Goal: Task Accomplishment & Management: Complete application form

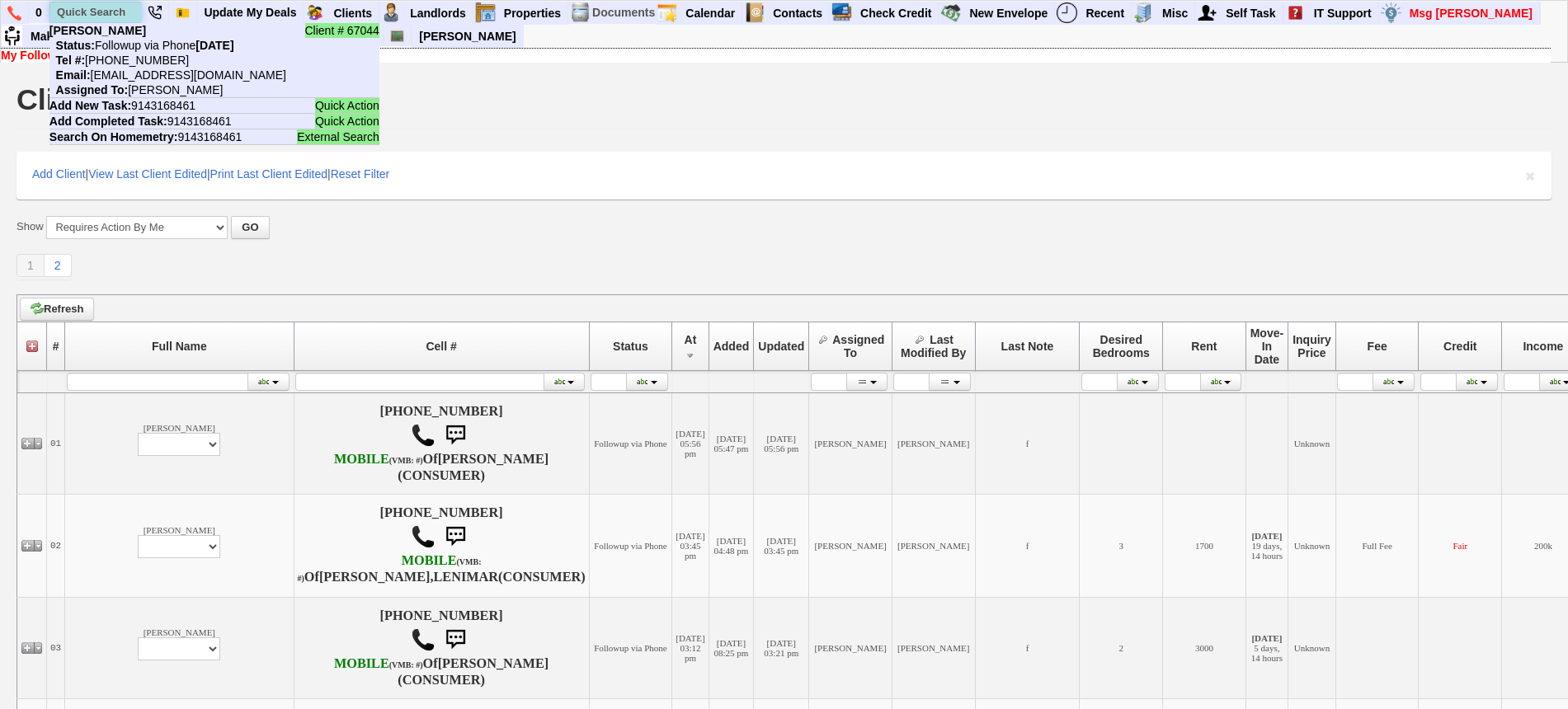
click at [101, 2] on input "text" at bounding box center [95, 12] width 91 height 20
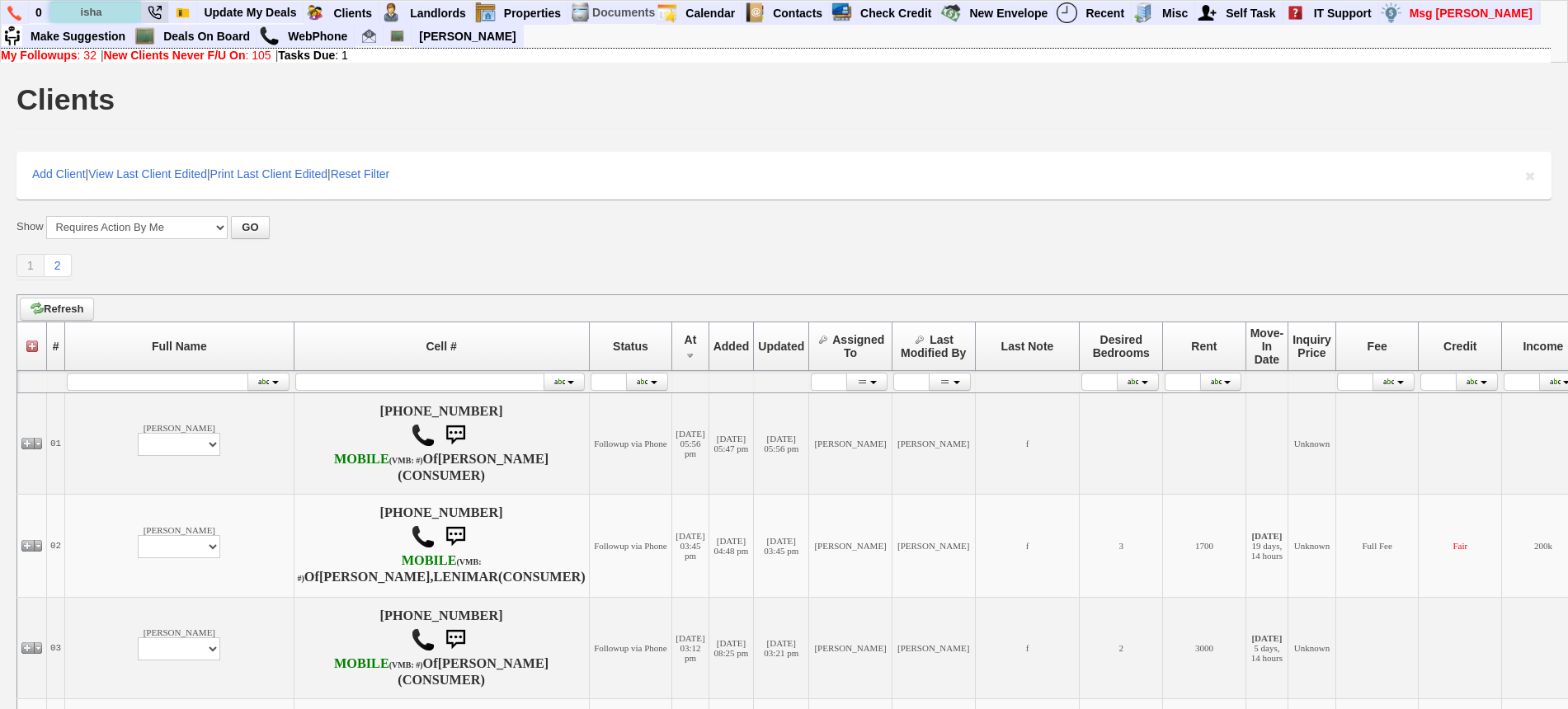
type input "isha"
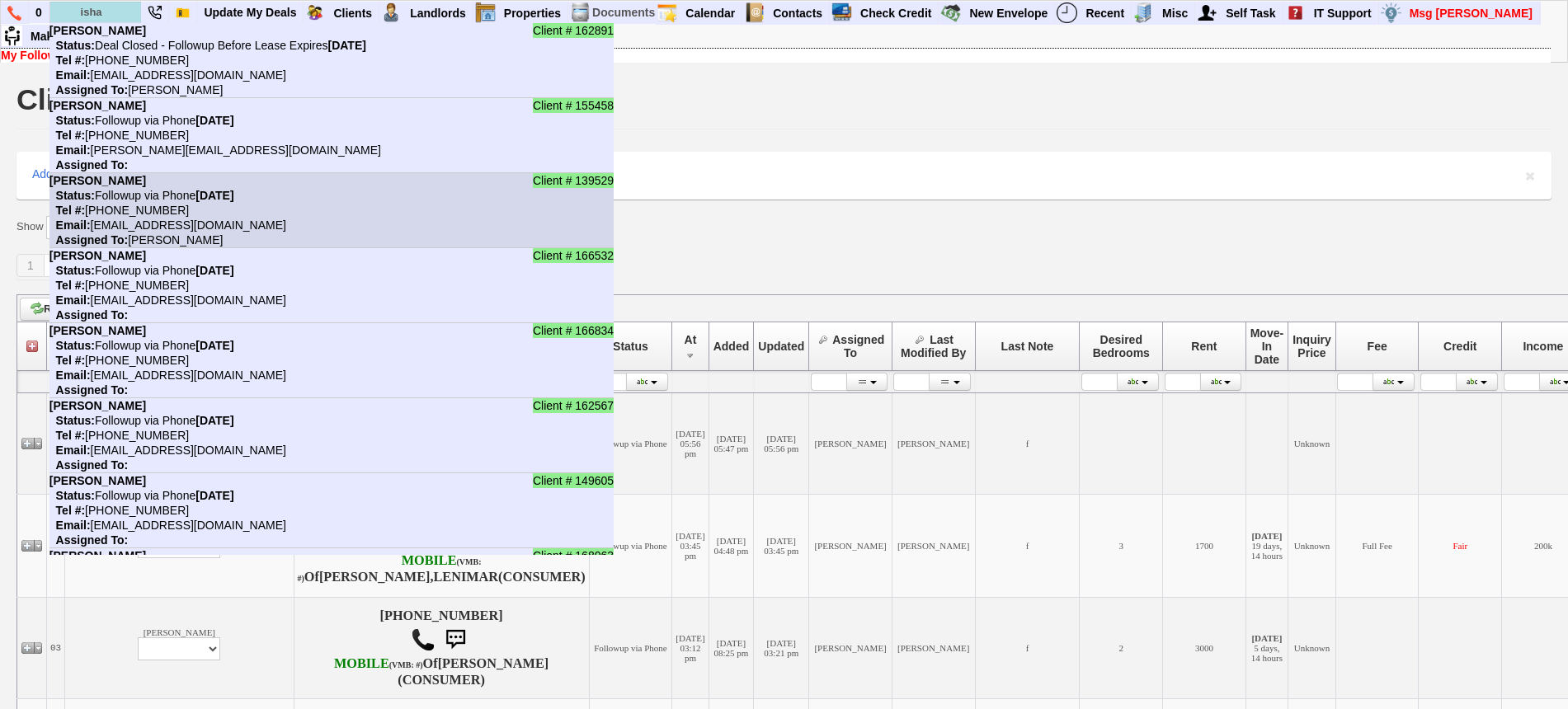
click at [208, 196] on b "[DATE]" at bounding box center [215, 196] width 38 height 13
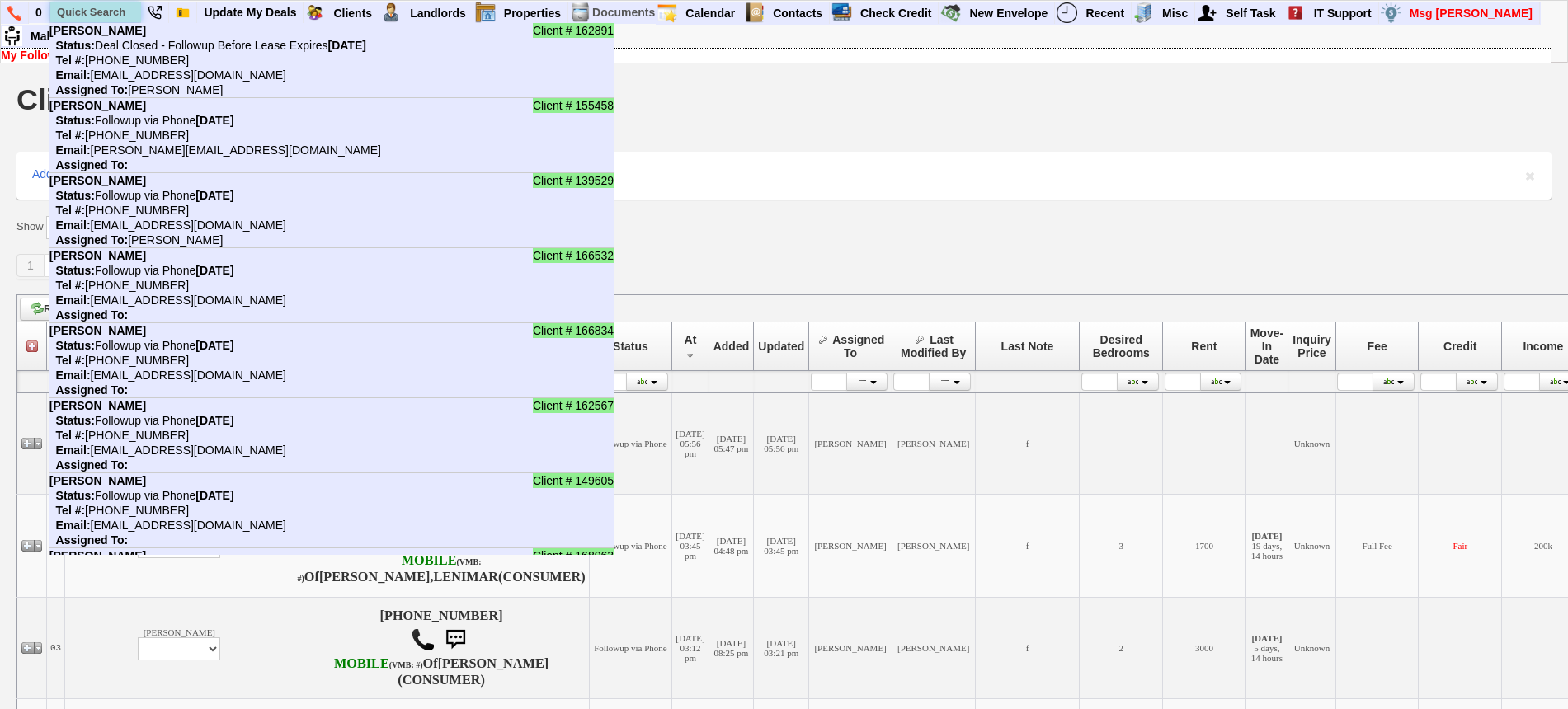
click at [107, 2] on input "text" at bounding box center [95, 12] width 91 height 20
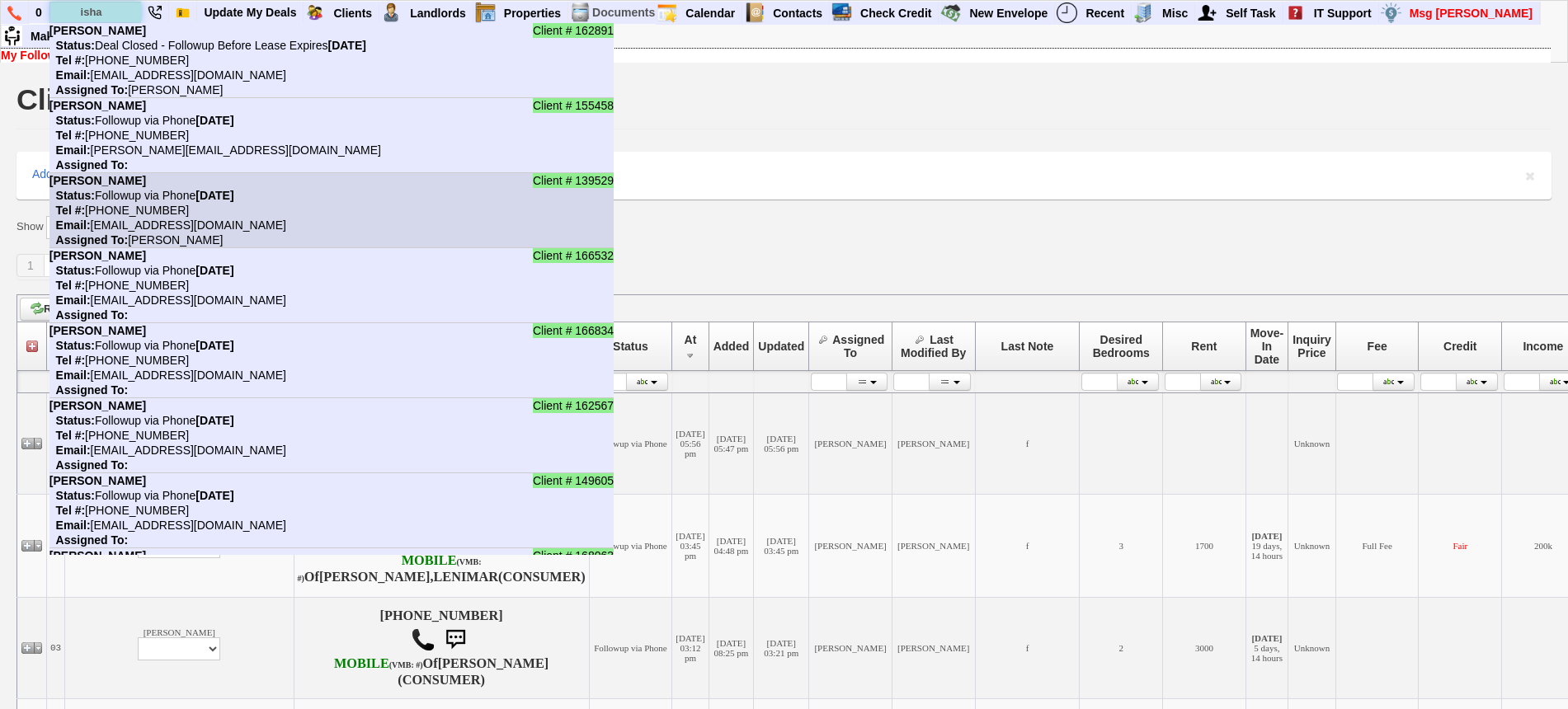
type input "isha"
click at [178, 194] on nobr "Status: Followup via Phone Thursday, September 25th, 2025" at bounding box center [142, 196] width 185 height 13
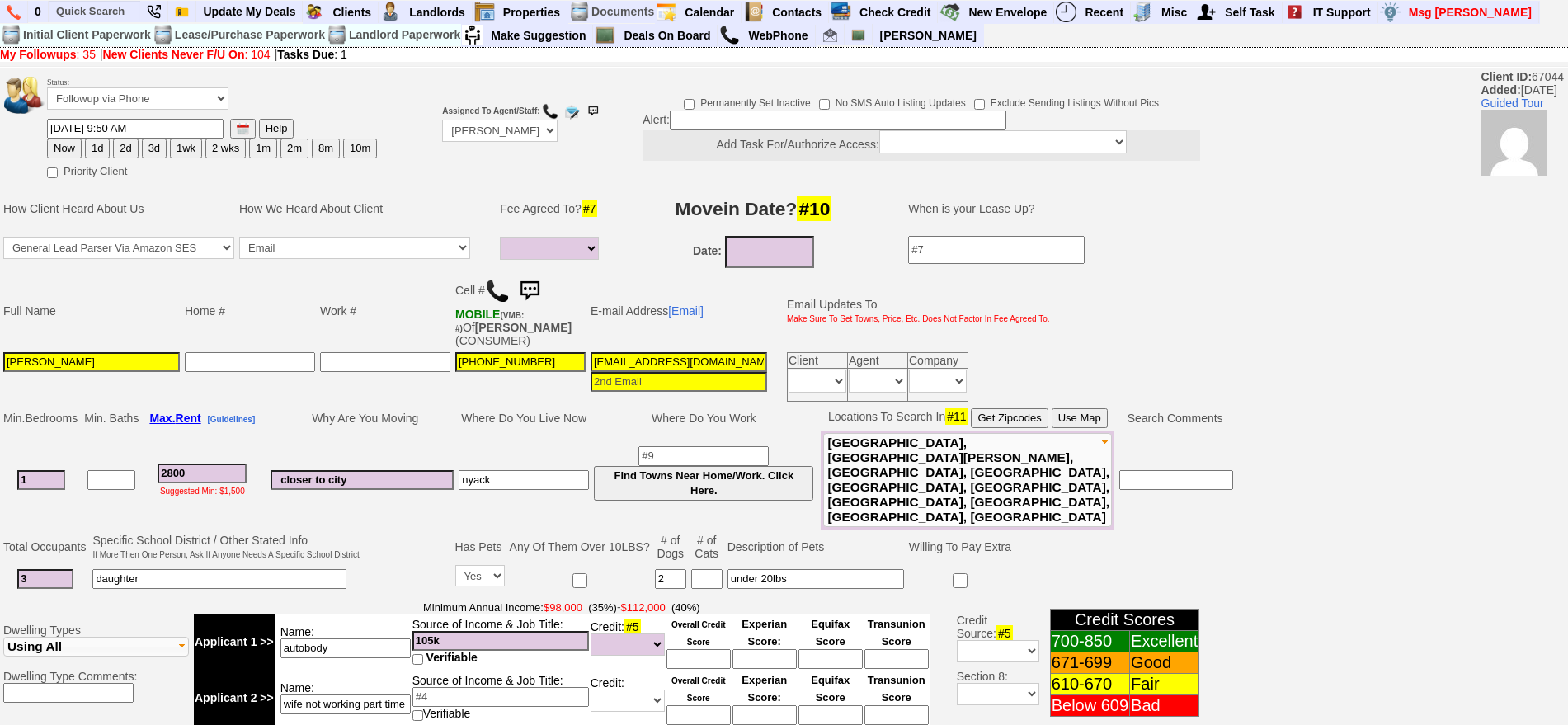
select select
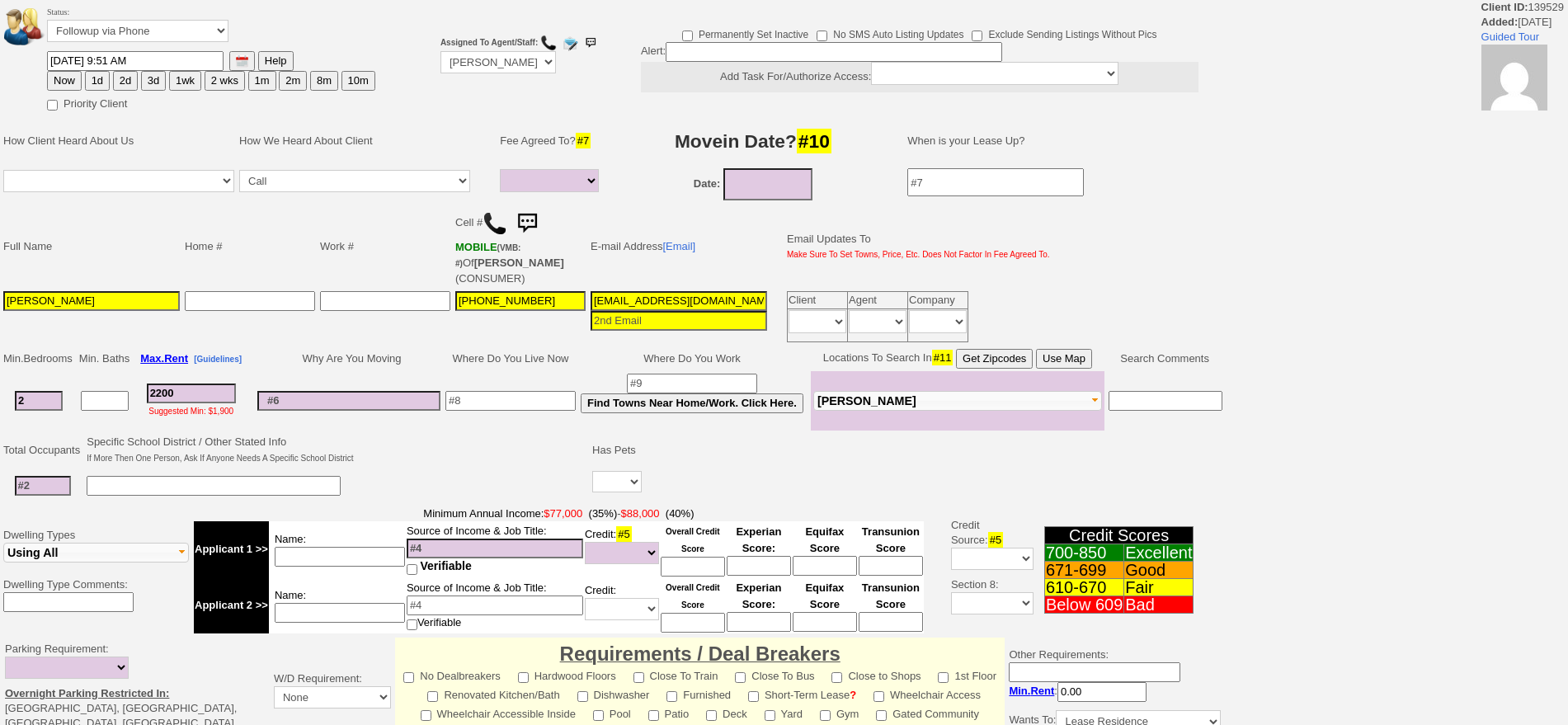
select select
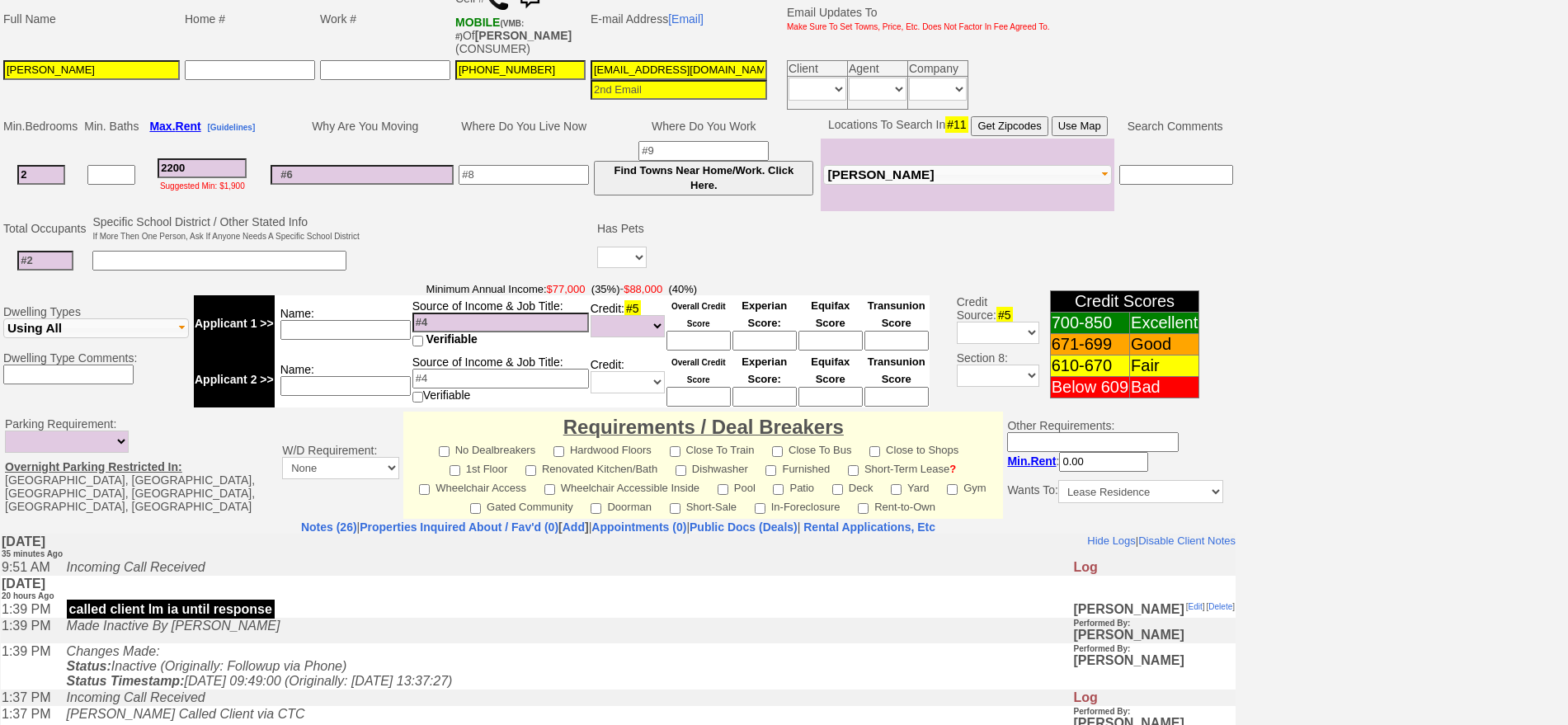
scroll to position [189, 0]
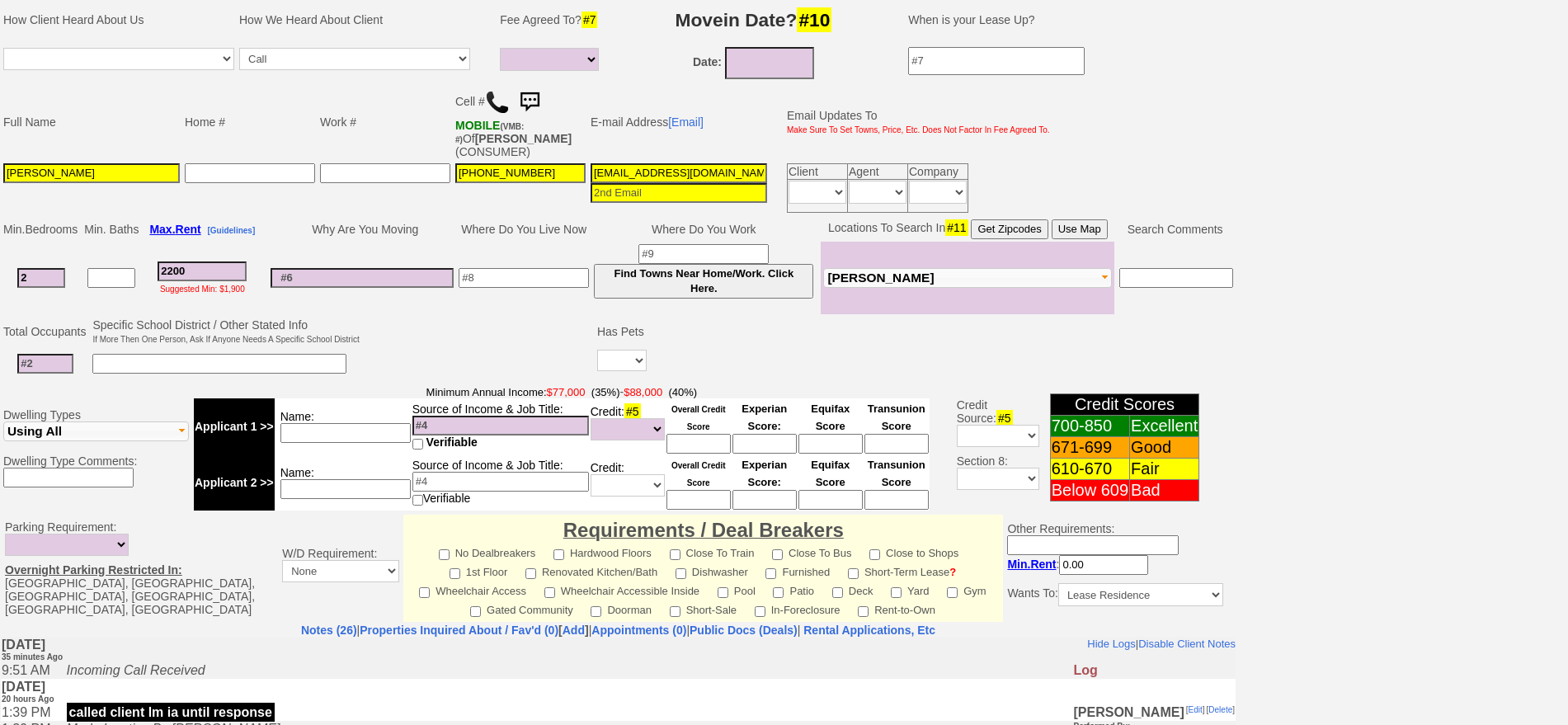
click at [501, 104] on img at bounding box center [497, 103] width 25 height 25
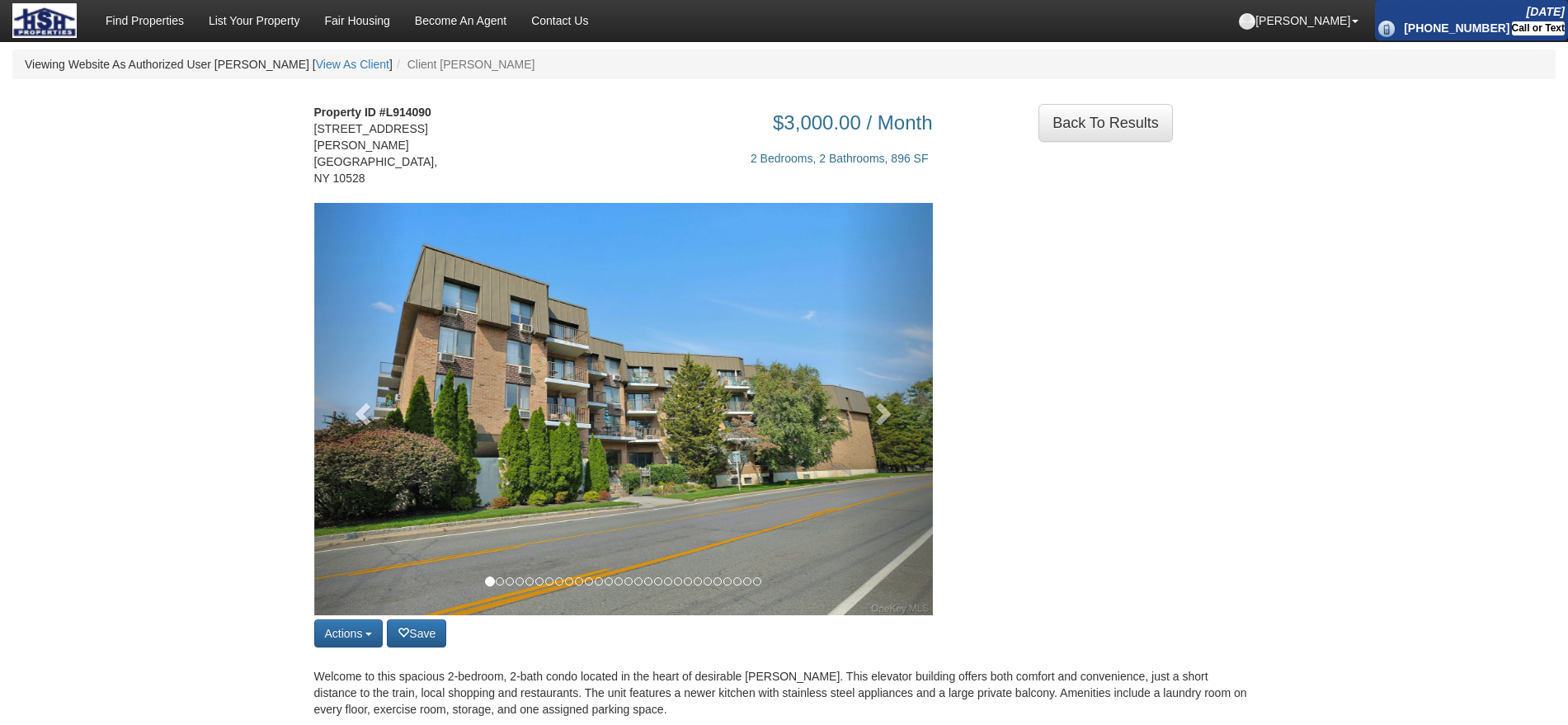
scroll to position [206, 0]
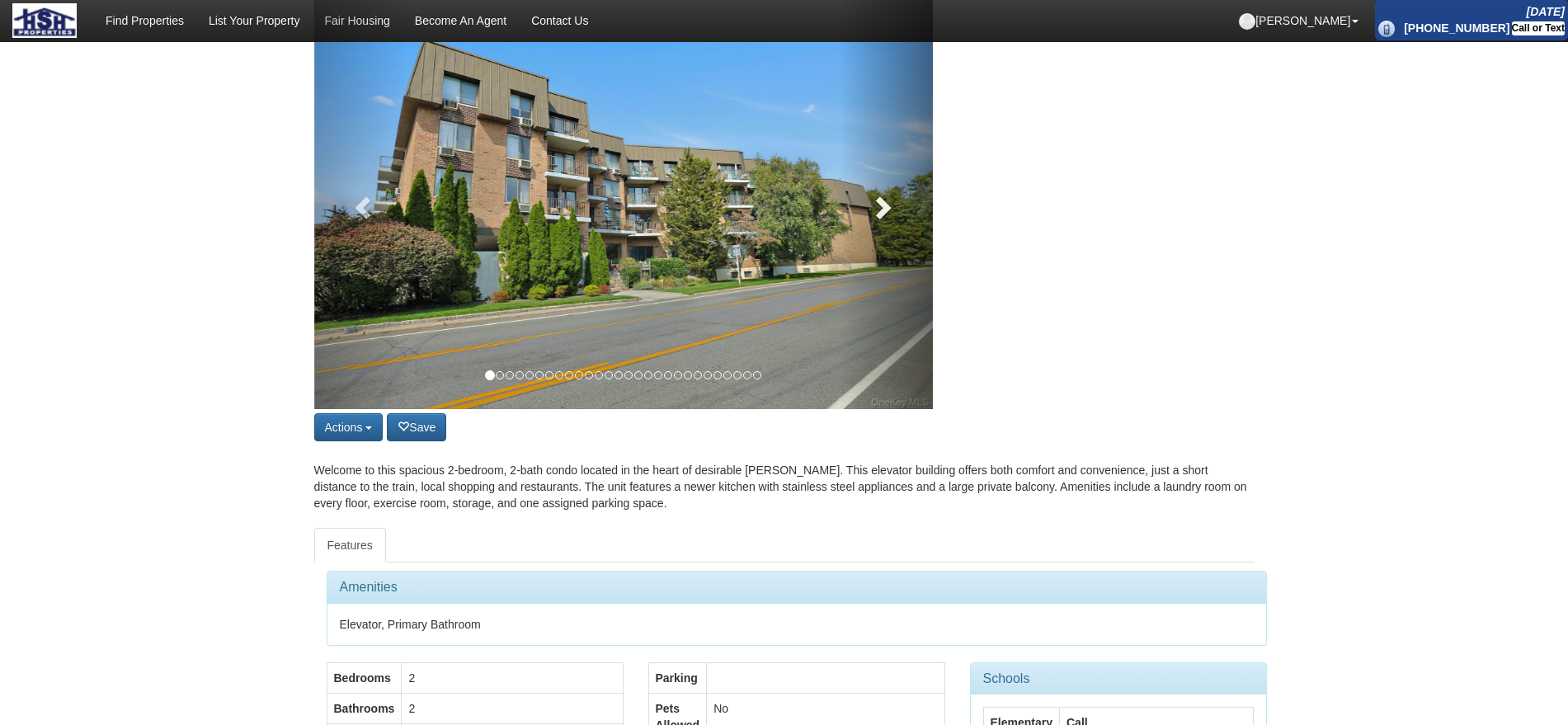
click at [842, 201] on link at bounding box center [886, 204] width 93 height 413
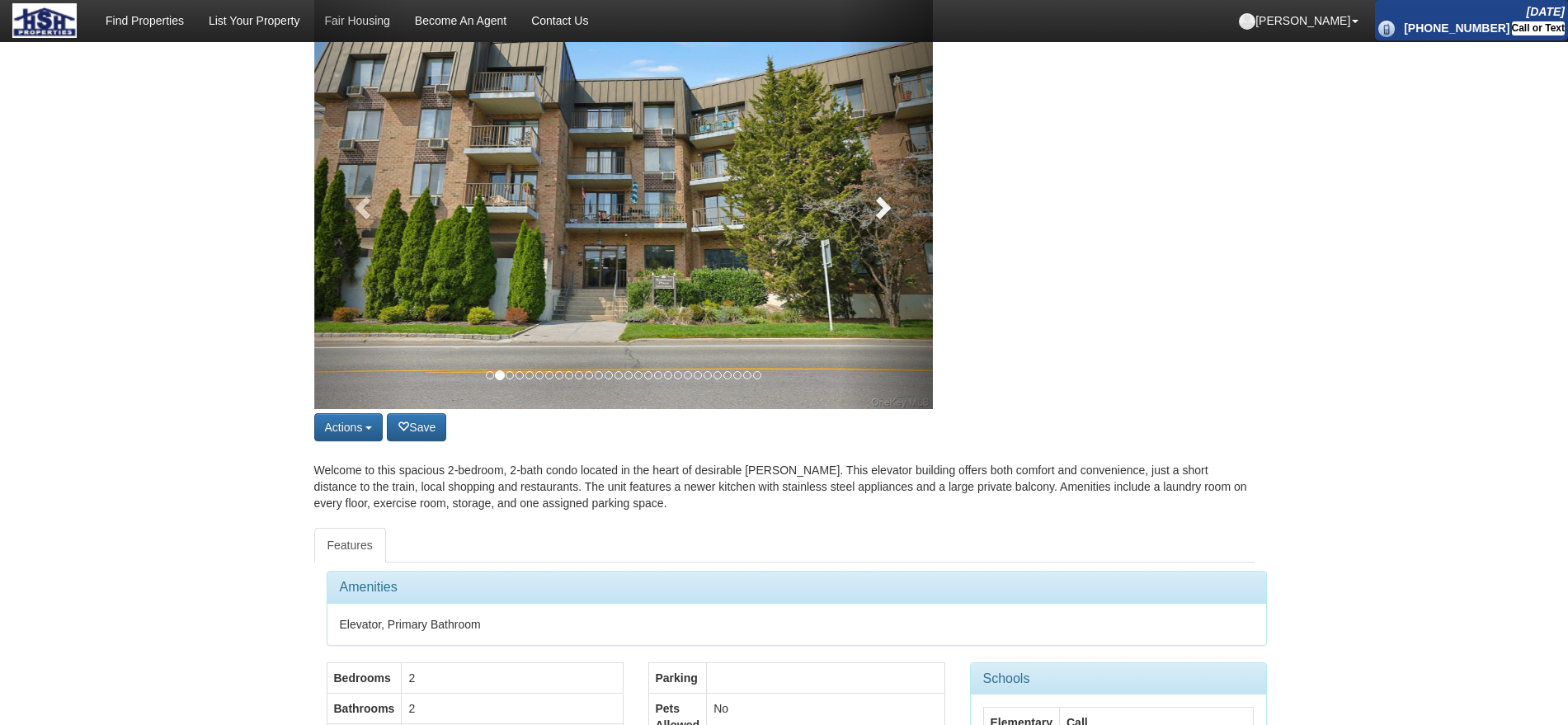
click at [842, 201] on link at bounding box center [886, 204] width 93 height 413
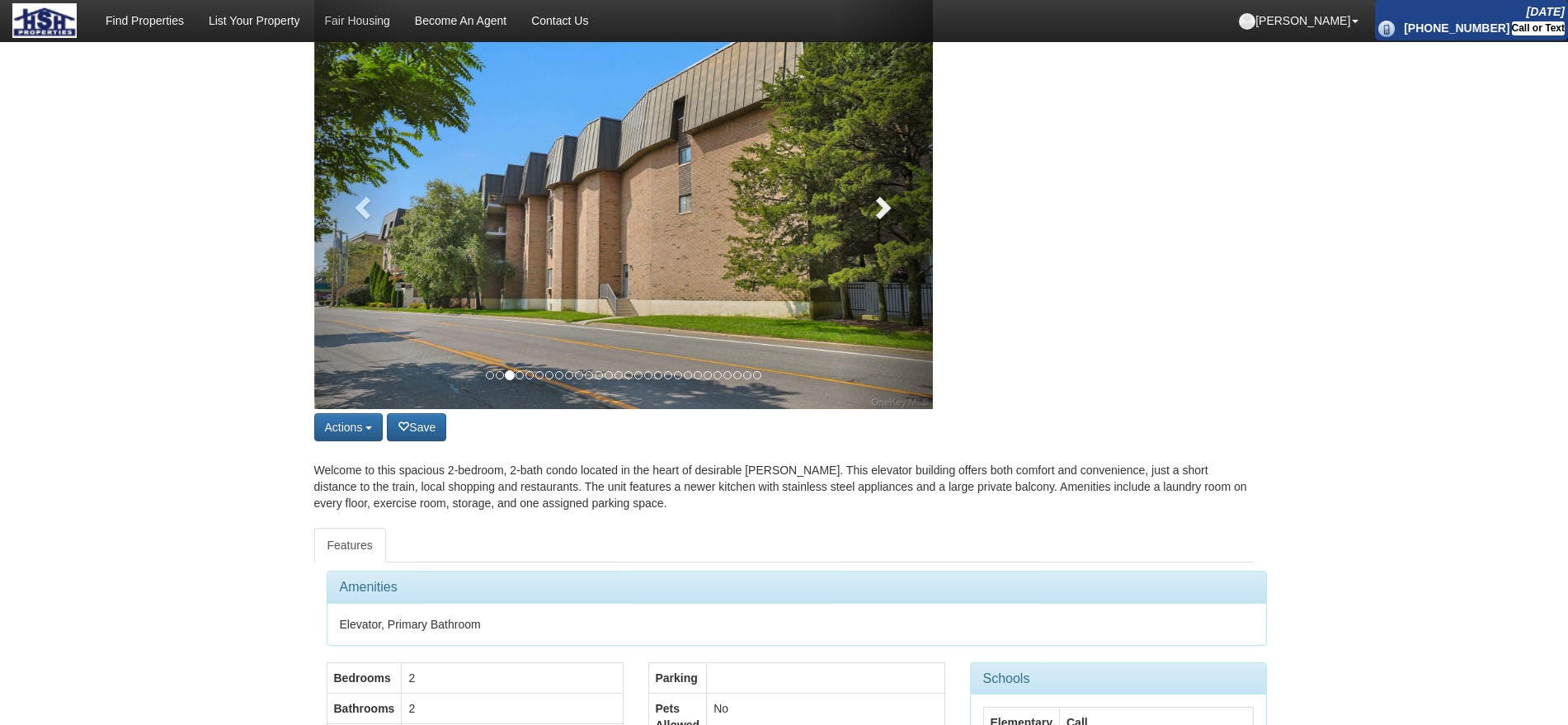
click at [842, 201] on link at bounding box center [886, 204] width 93 height 413
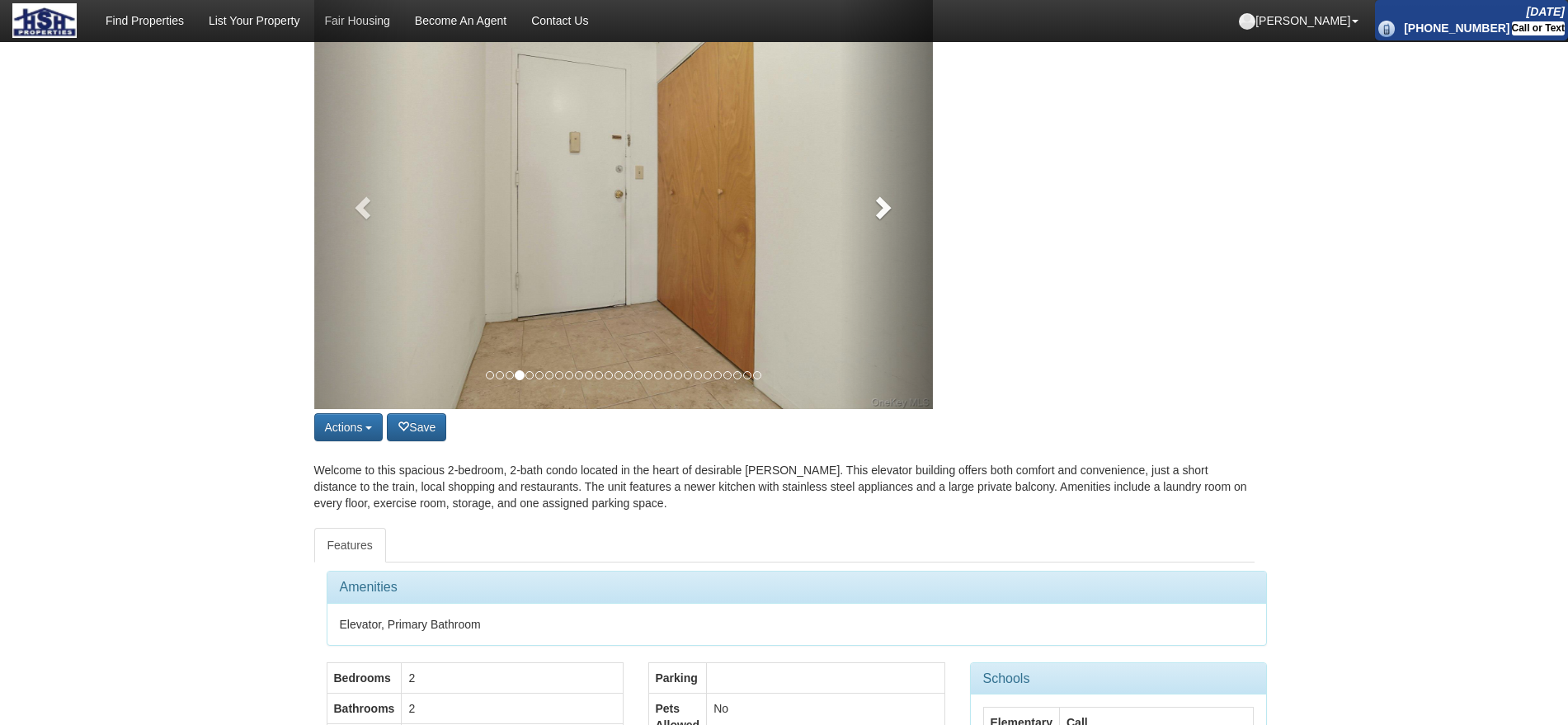
click at [842, 201] on link at bounding box center [886, 204] width 93 height 413
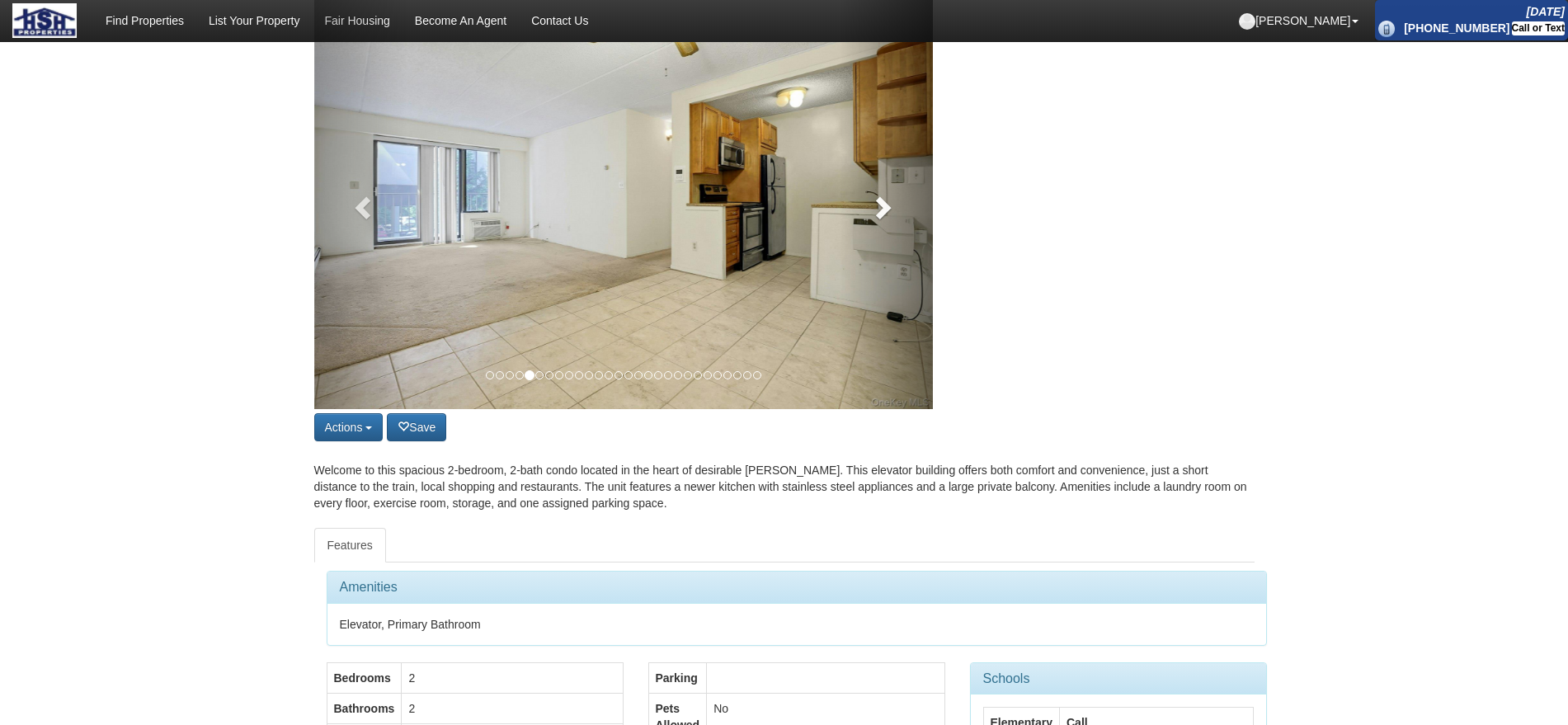
click at [842, 201] on link at bounding box center [886, 204] width 93 height 413
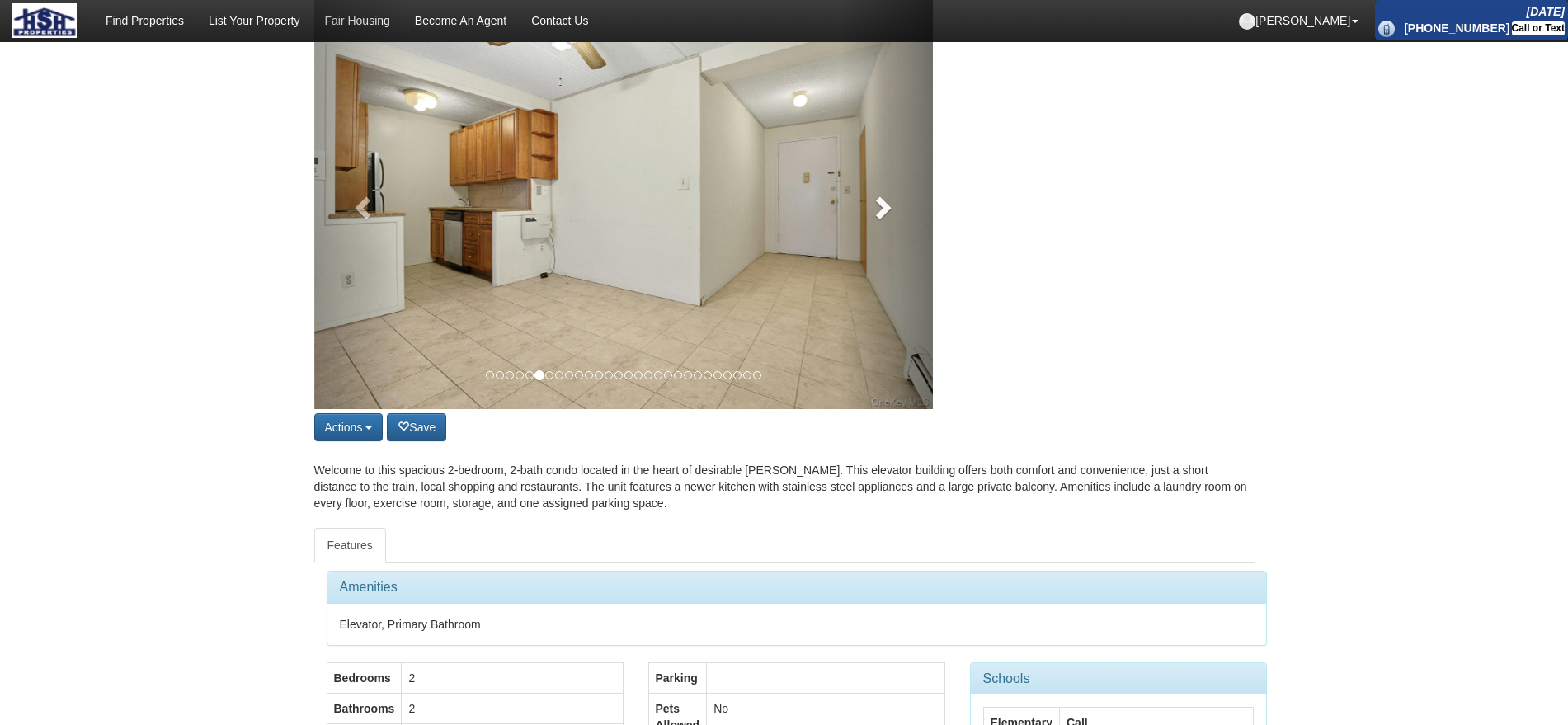
click at [842, 201] on link at bounding box center [886, 204] width 93 height 413
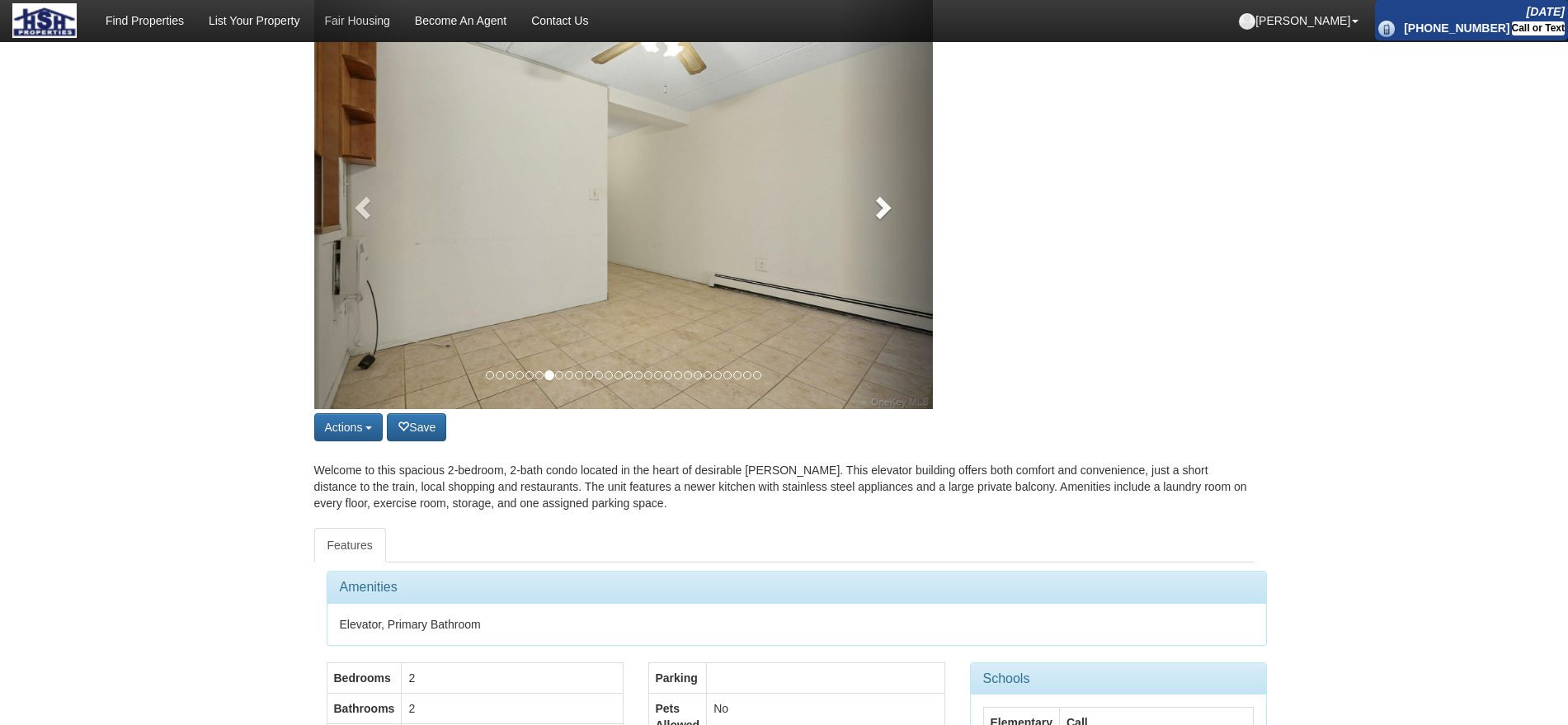
click at [842, 201] on link at bounding box center [886, 204] width 93 height 413
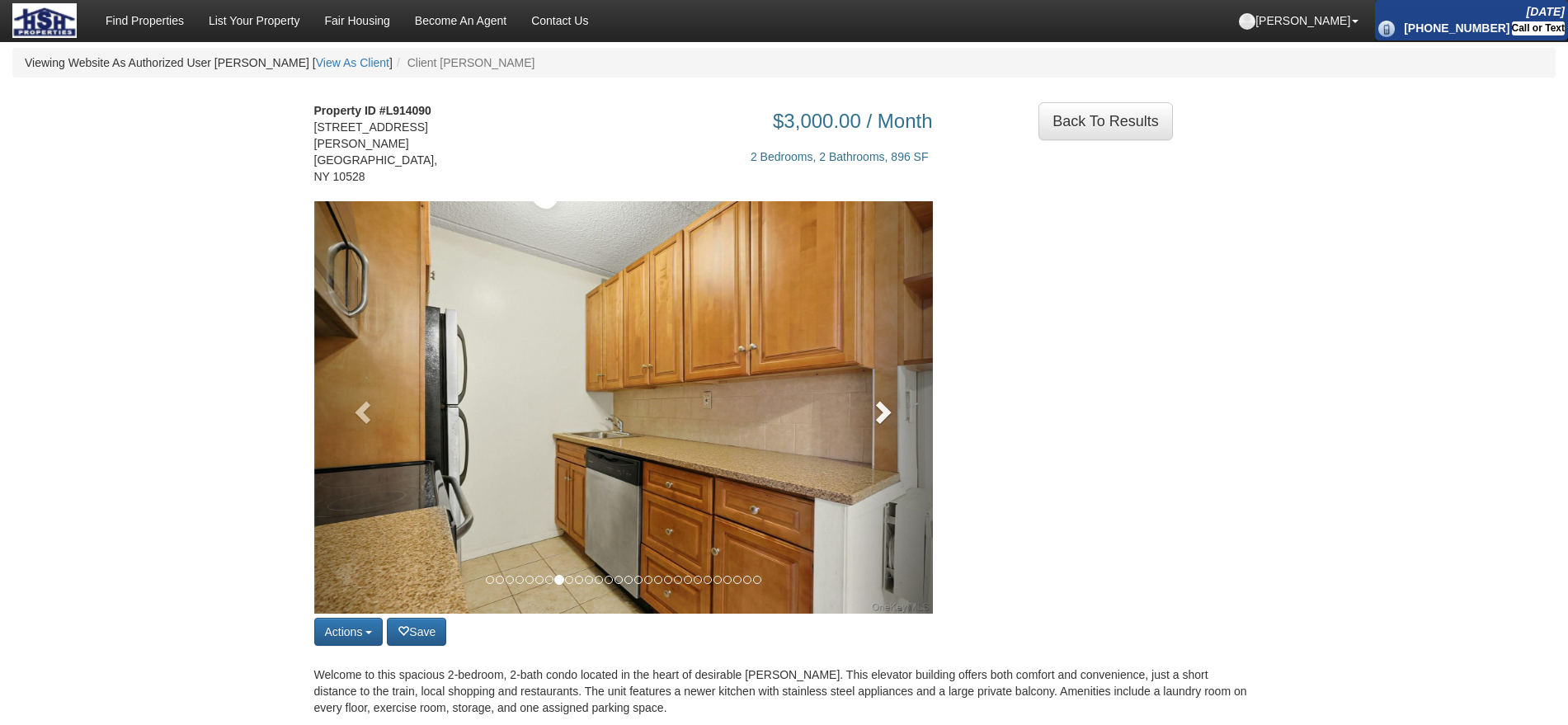
scroll to position [0, 0]
click at [866, 407] on link at bounding box center [886, 409] width 93 height 413
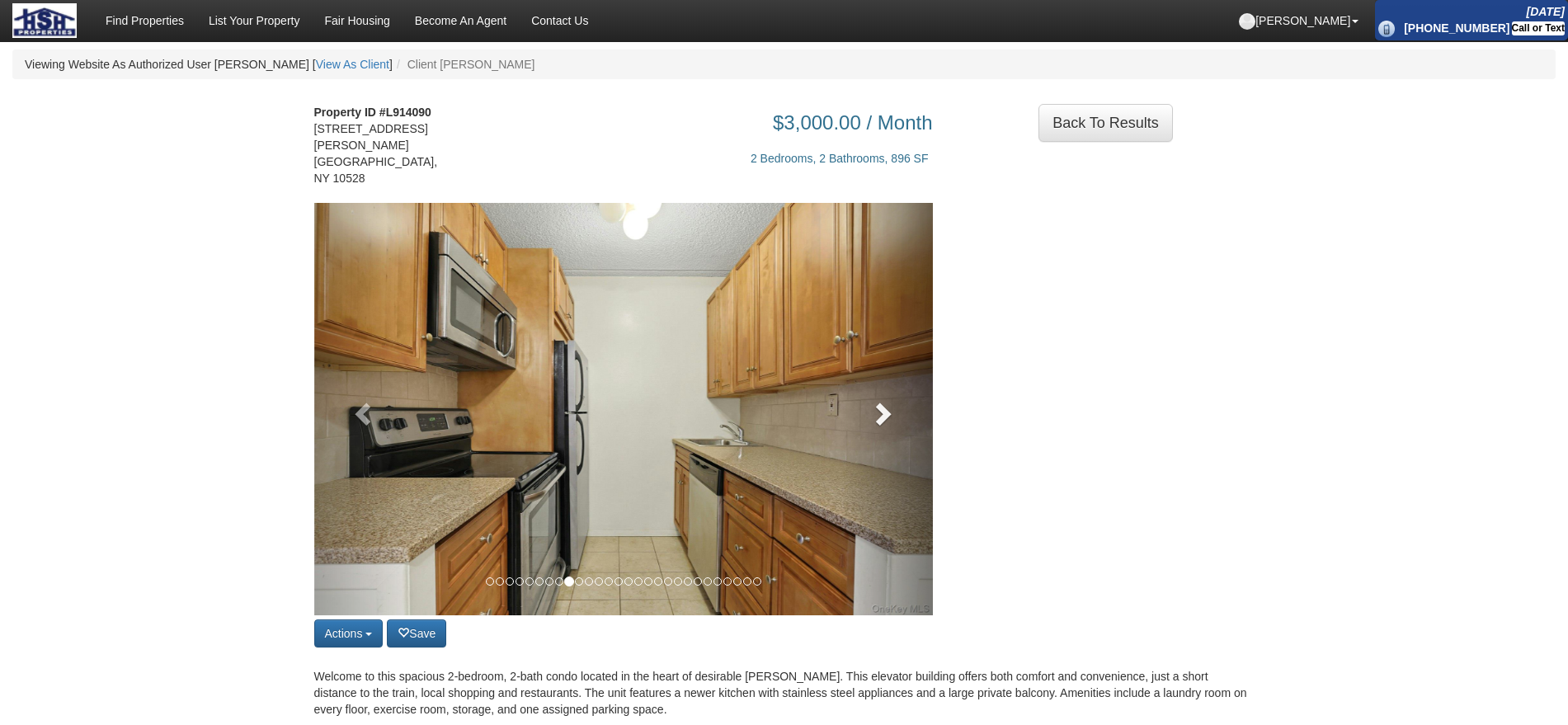
click at [866, 407] on link at bounding box center [886, 409] width 93 height 413
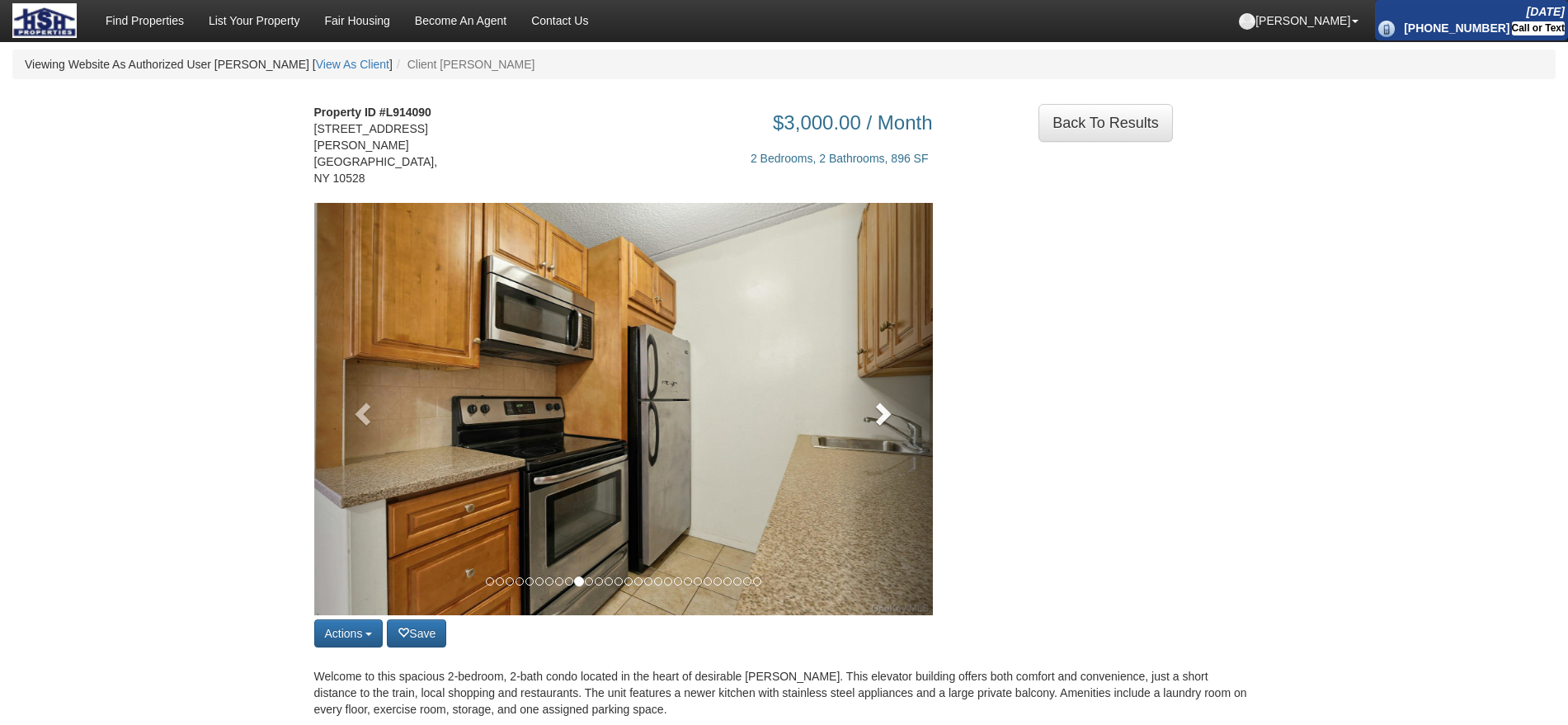
click at [866, 407] on link at bounding box center [886, 409] width 93 height 413
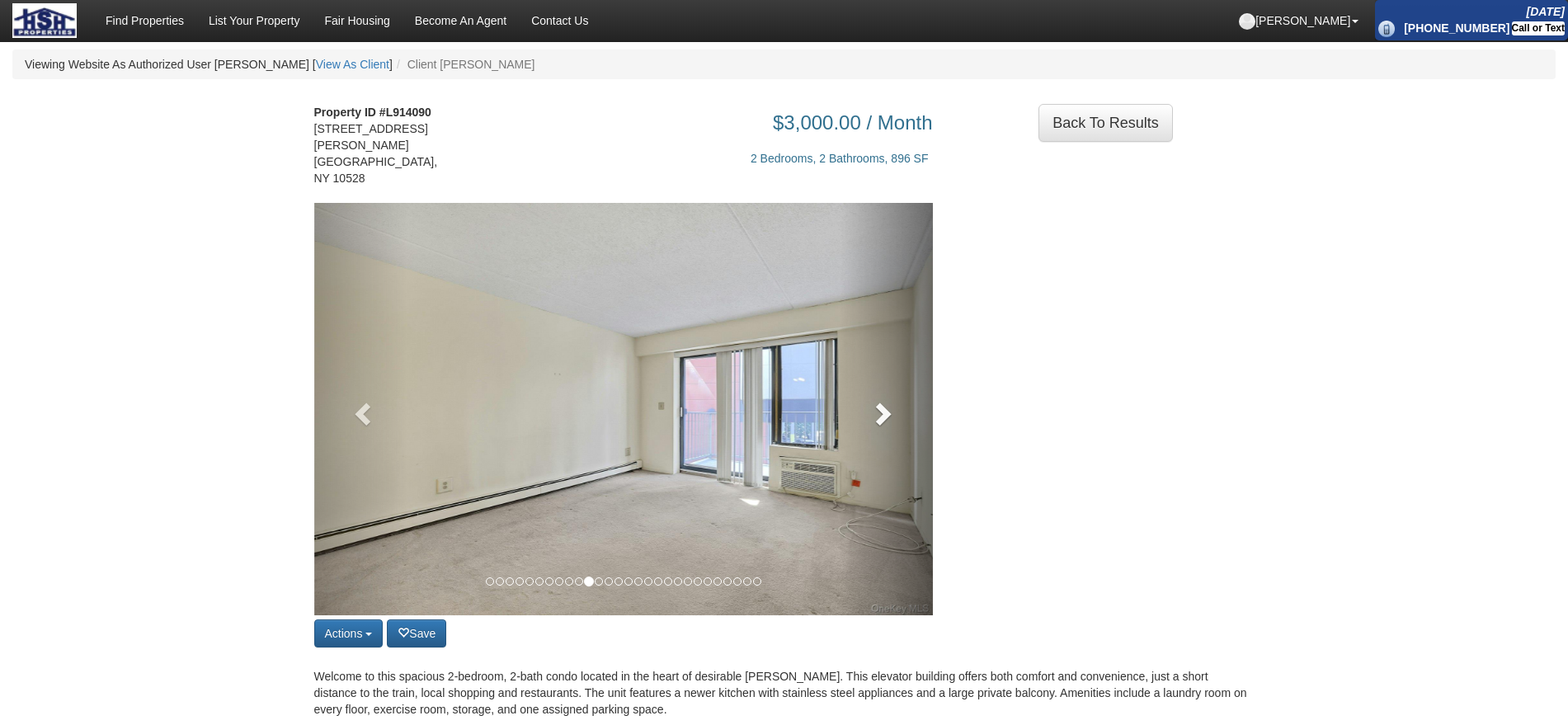
click at [866, 407] on link at bounding box center [886, 409] width 93 height 413
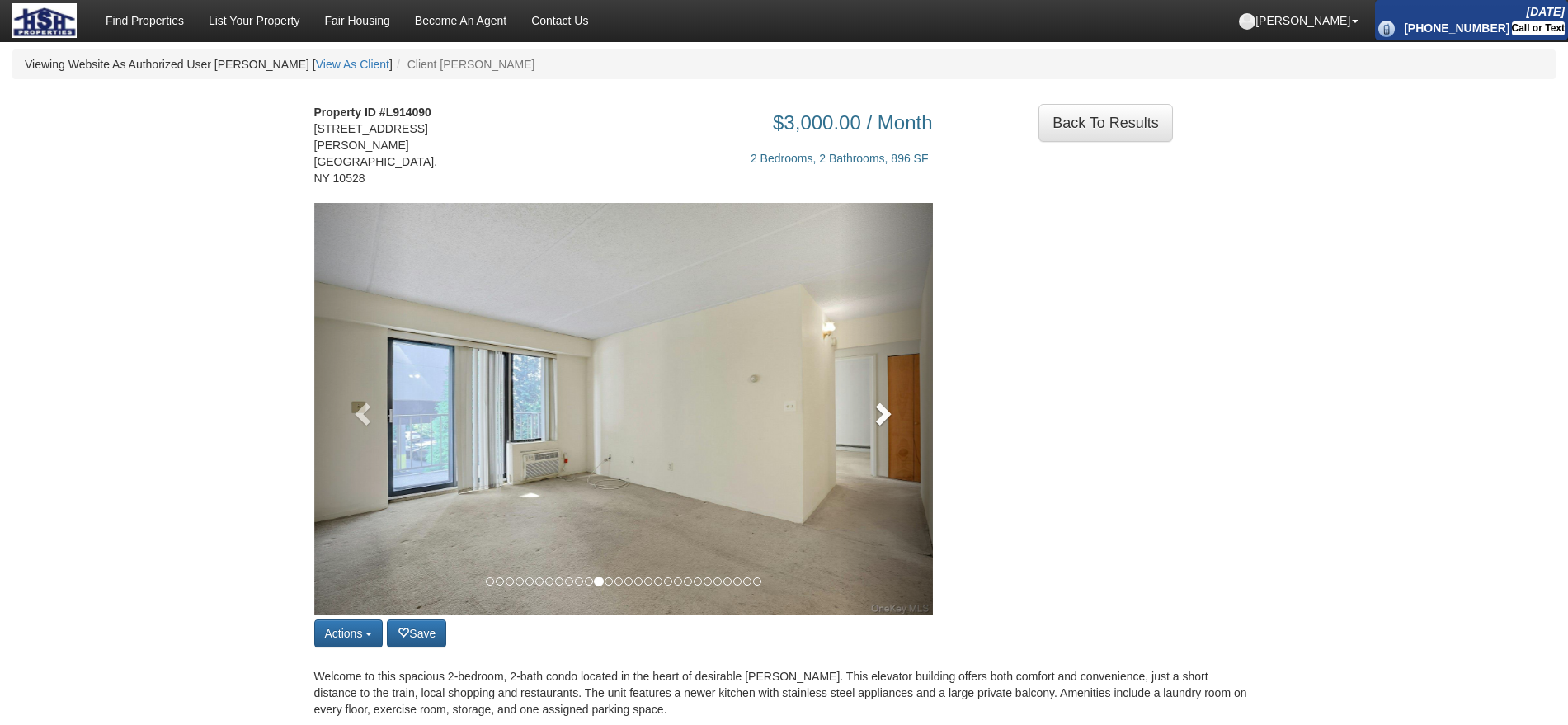
click at [866, 407] on link at bounding box center [886, 409] width 93 height 413
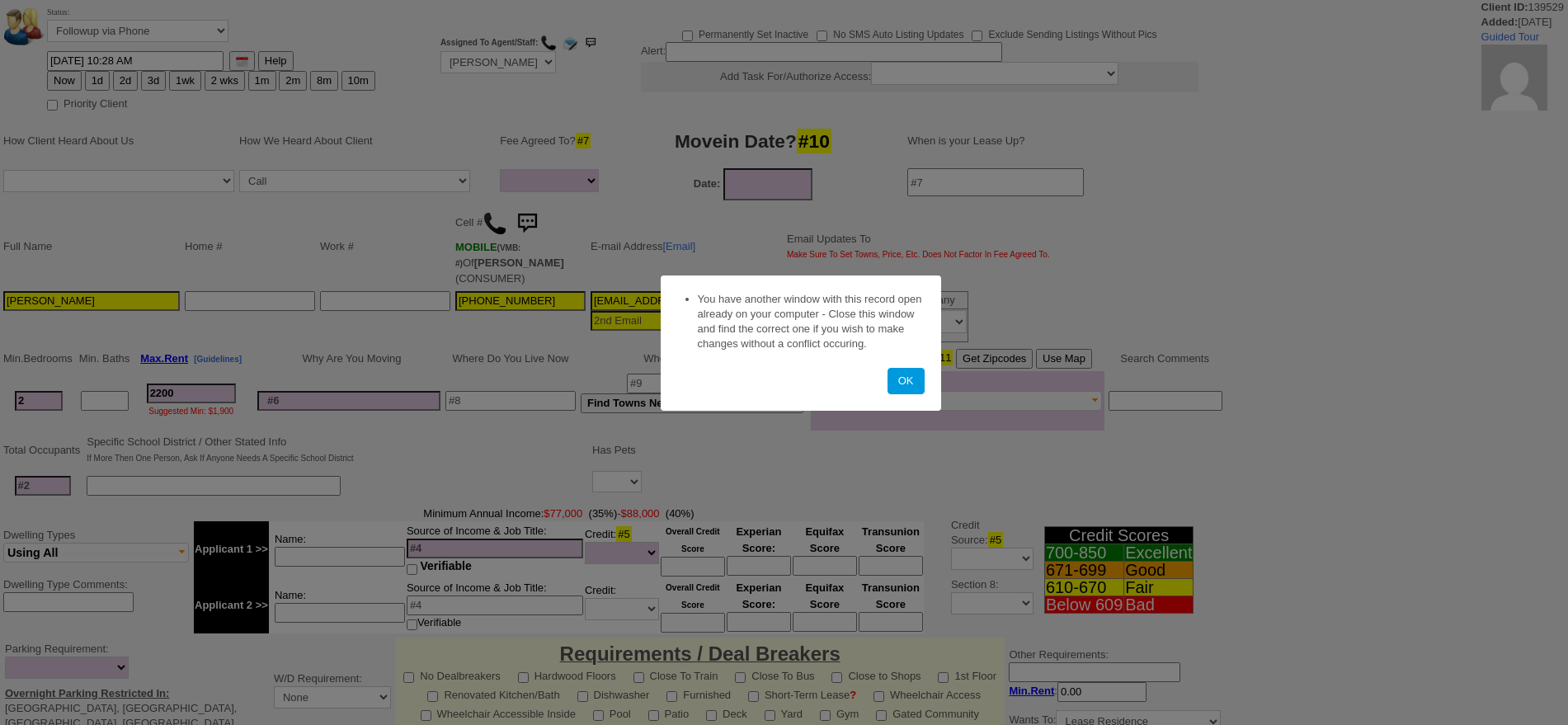
select select
click at [907, 378] on button "OK" at bounding box center [906, 381] width 37 height 27
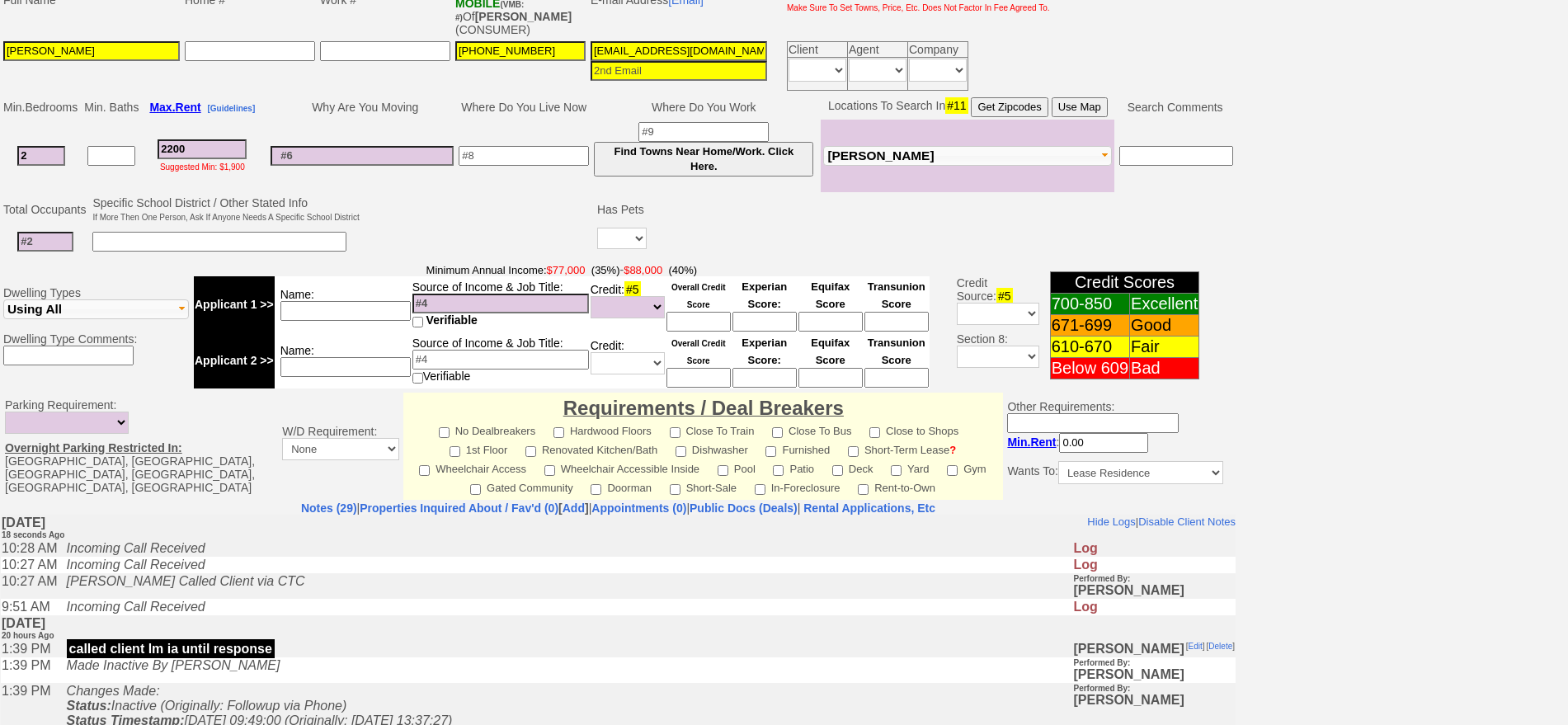
scroll to position [189, 0]
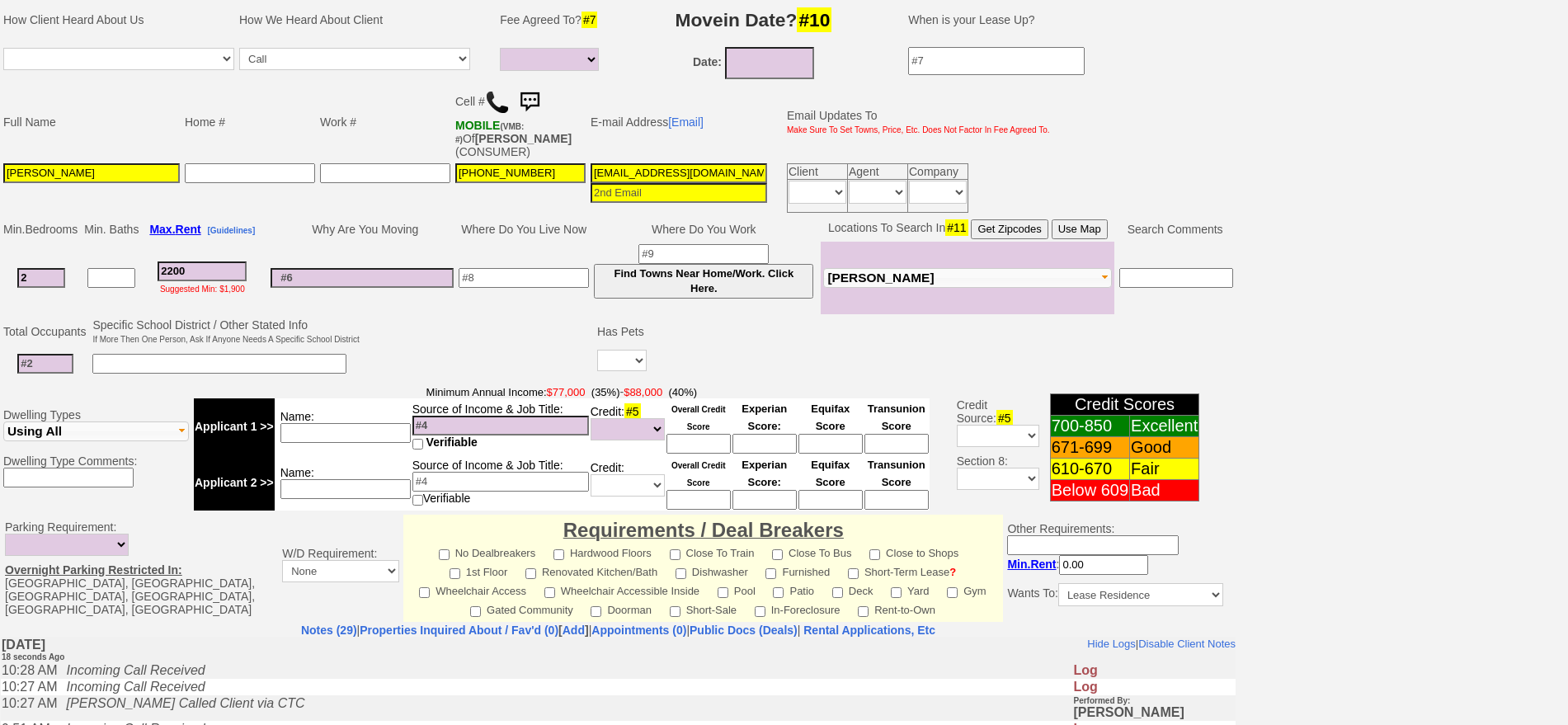
drag, startPoint x: 206, startPoint y: 268, endPoint x: 21, endPoint y: 263, distance: 185.1
click at [21, 263] on tr "2 2200 Suggested Min: $1,900 Find Towns Near Home/Work. Click Here. Fleetwood" at bounding box center [618, 278] width 1235 height 73
type input "2"
select select
type input "20"
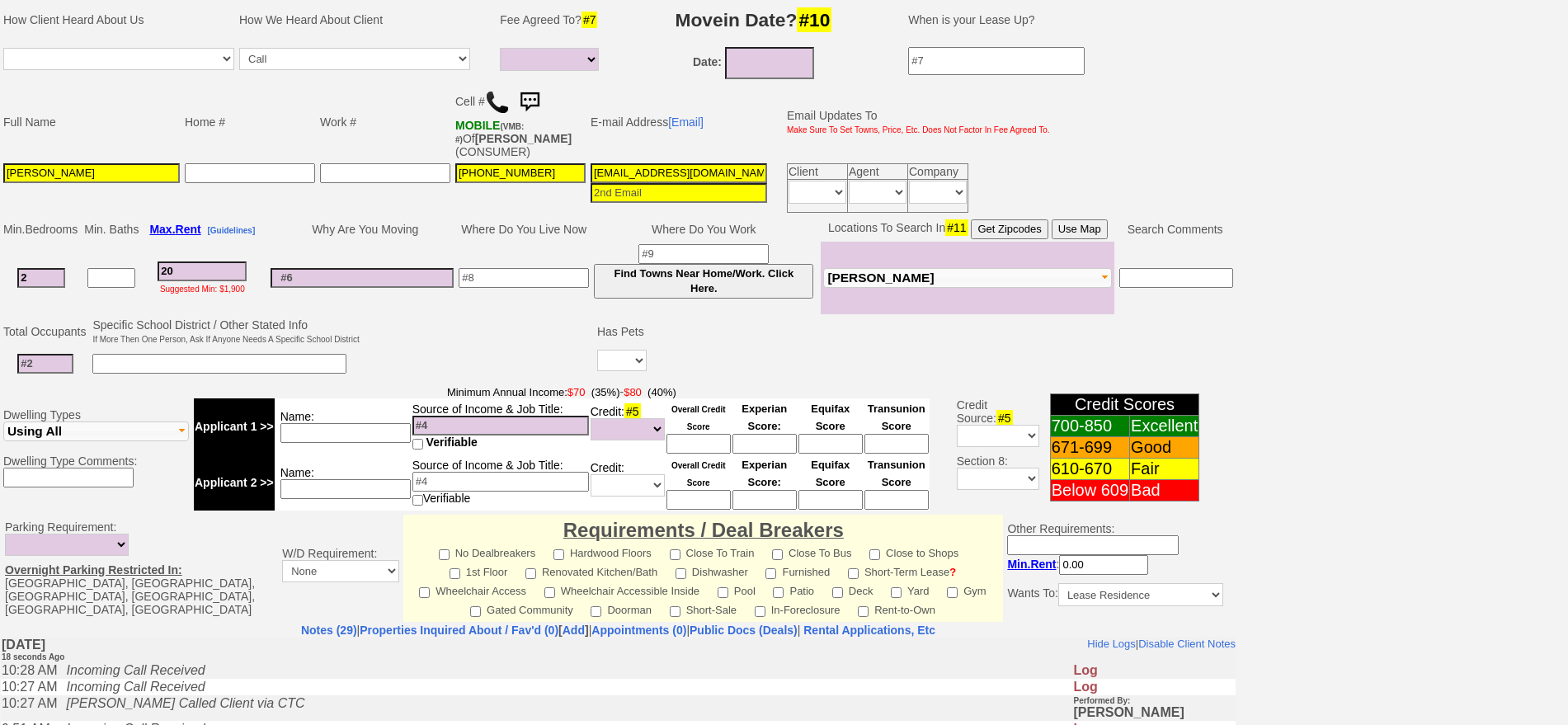
select select
type input "200"
select select
type input "2000"
select select
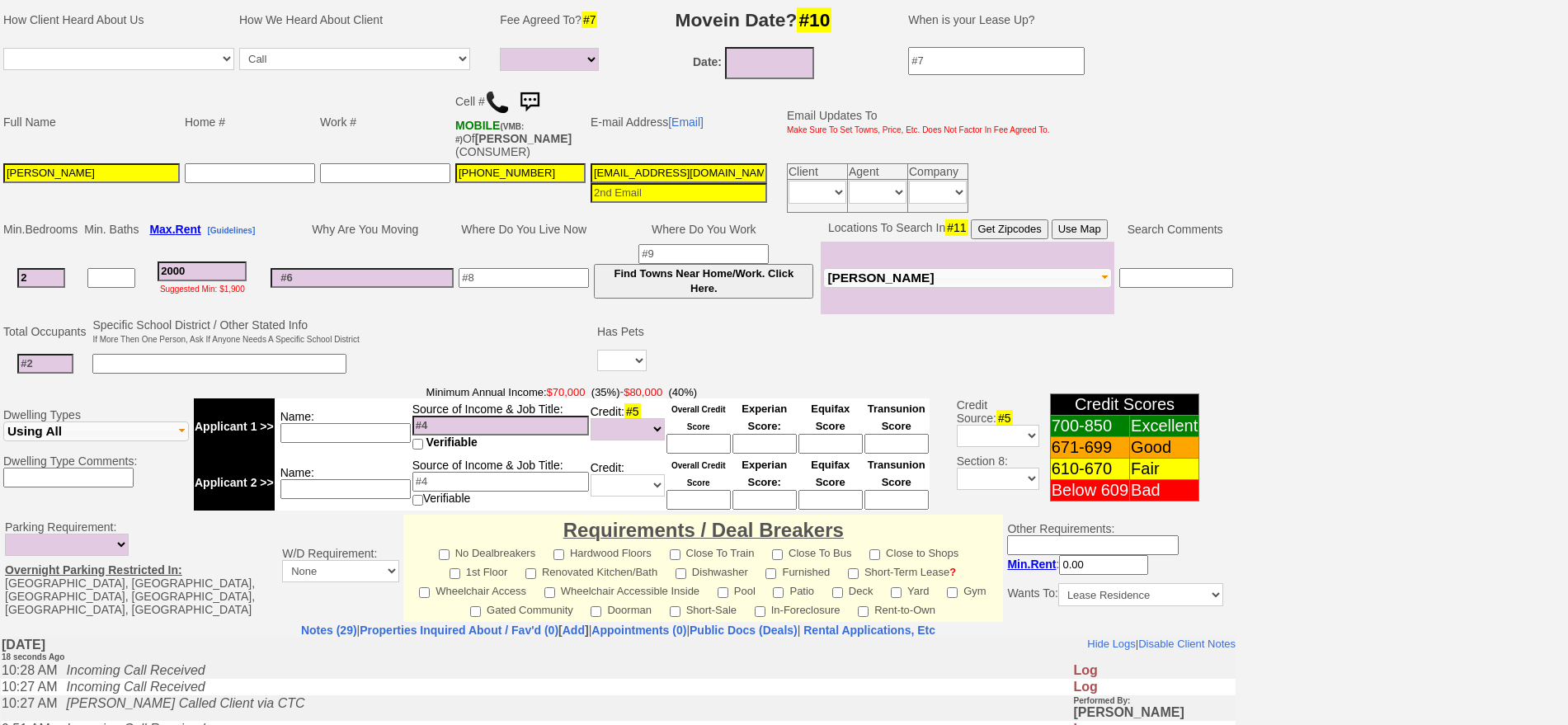
type input "2000"
select select
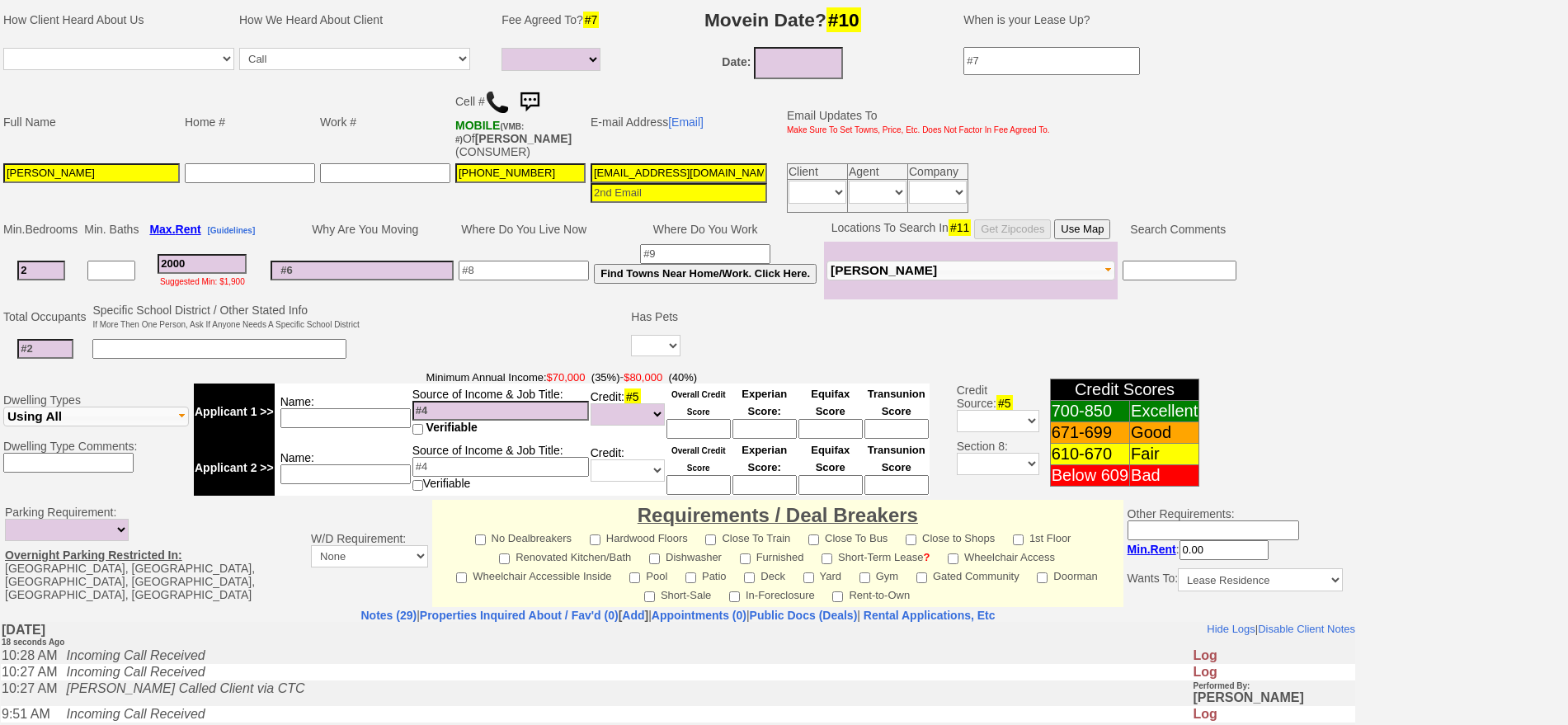
drag, startPoint x: 50, startPoint y: 278, endPoint x: 6, endPoint y: 285, distance: 44.6
click at [6, 285] on td "2" at bounding box center [41, 271] width 81 height 58
type input "1"
select select
type input "1"
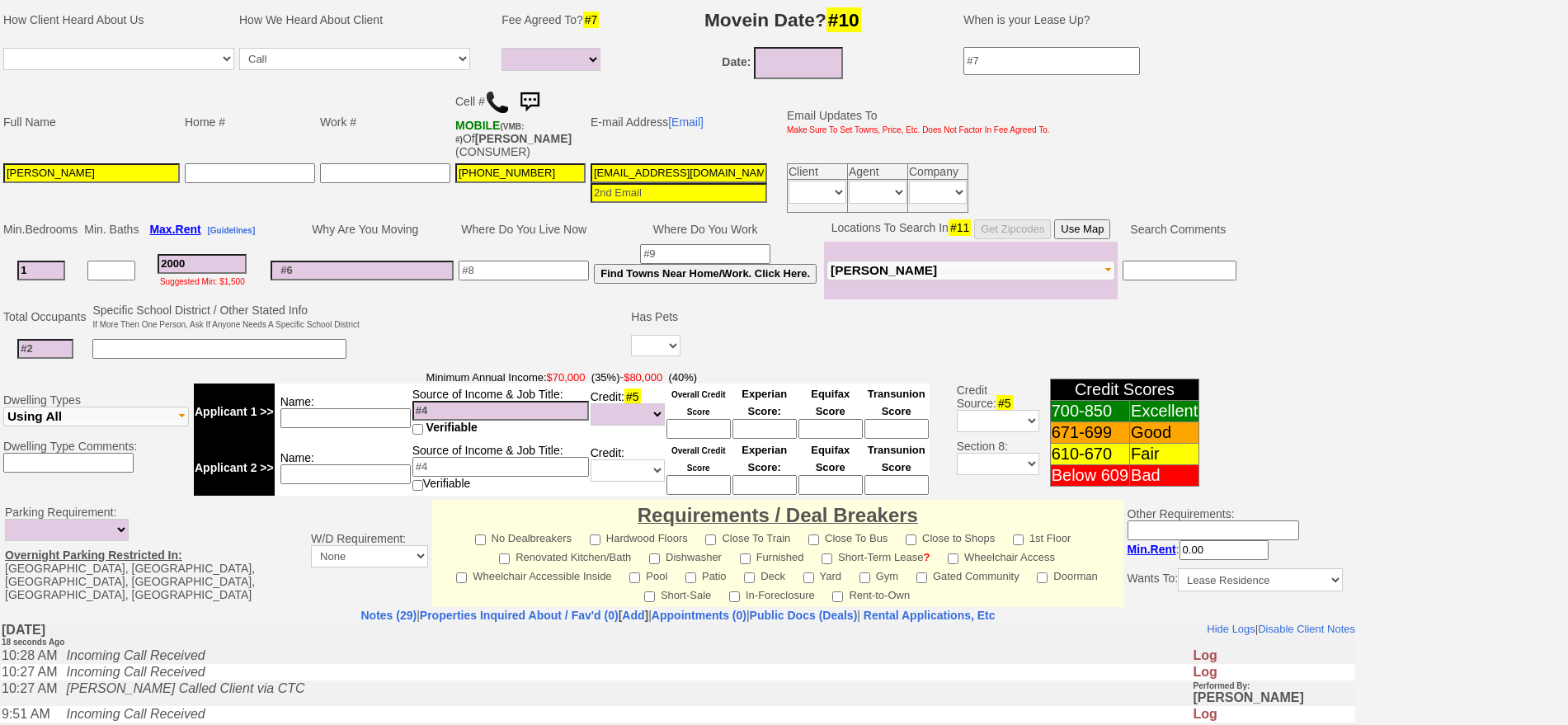
select select
click at [49, 354] on input at bounding box center [45, 349] width 56 height 20
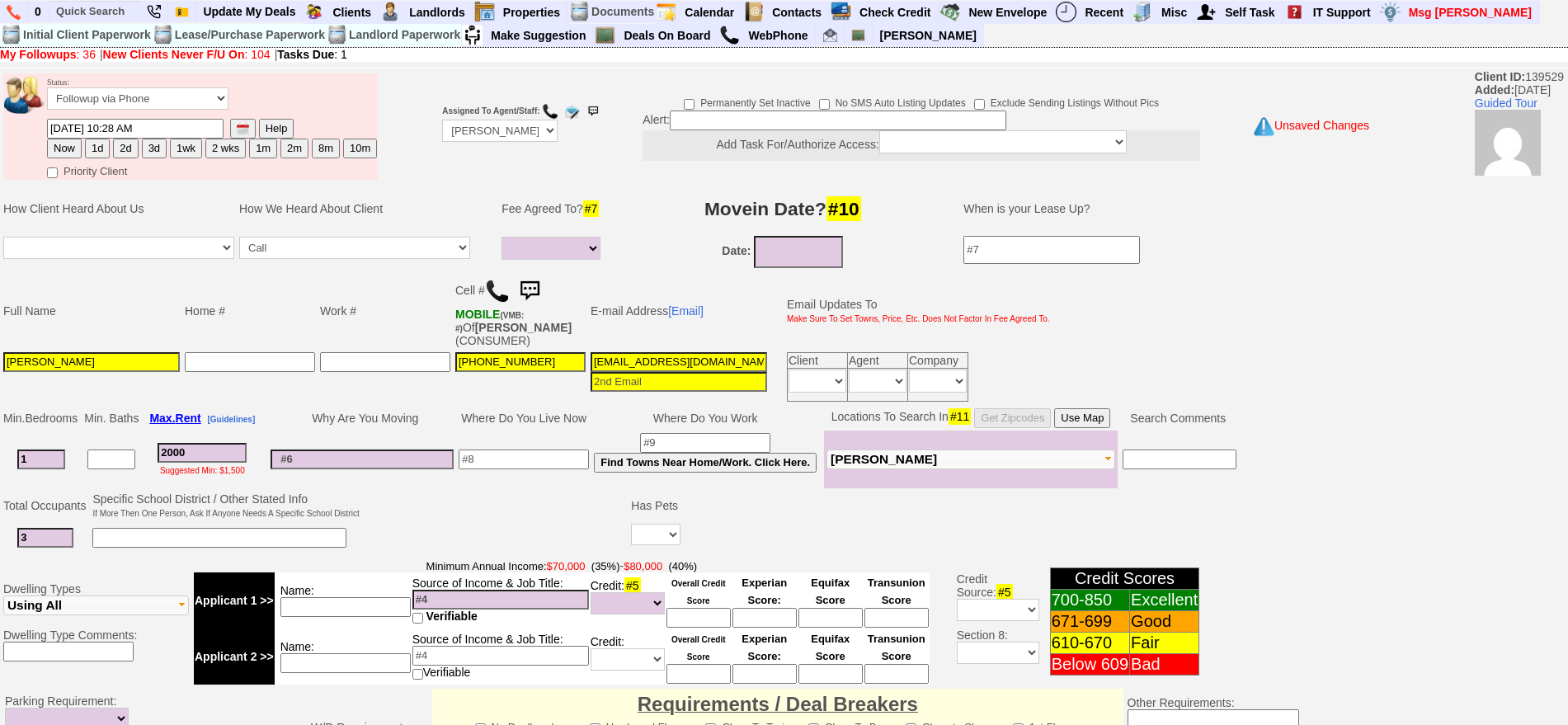
type input "3"
click at [280, 533] on input at bounding box center [219, 538] width 254 height 20
click at [1106, 420] on button "Use Map" at bounding box center [1081, 418] width 56 height 20
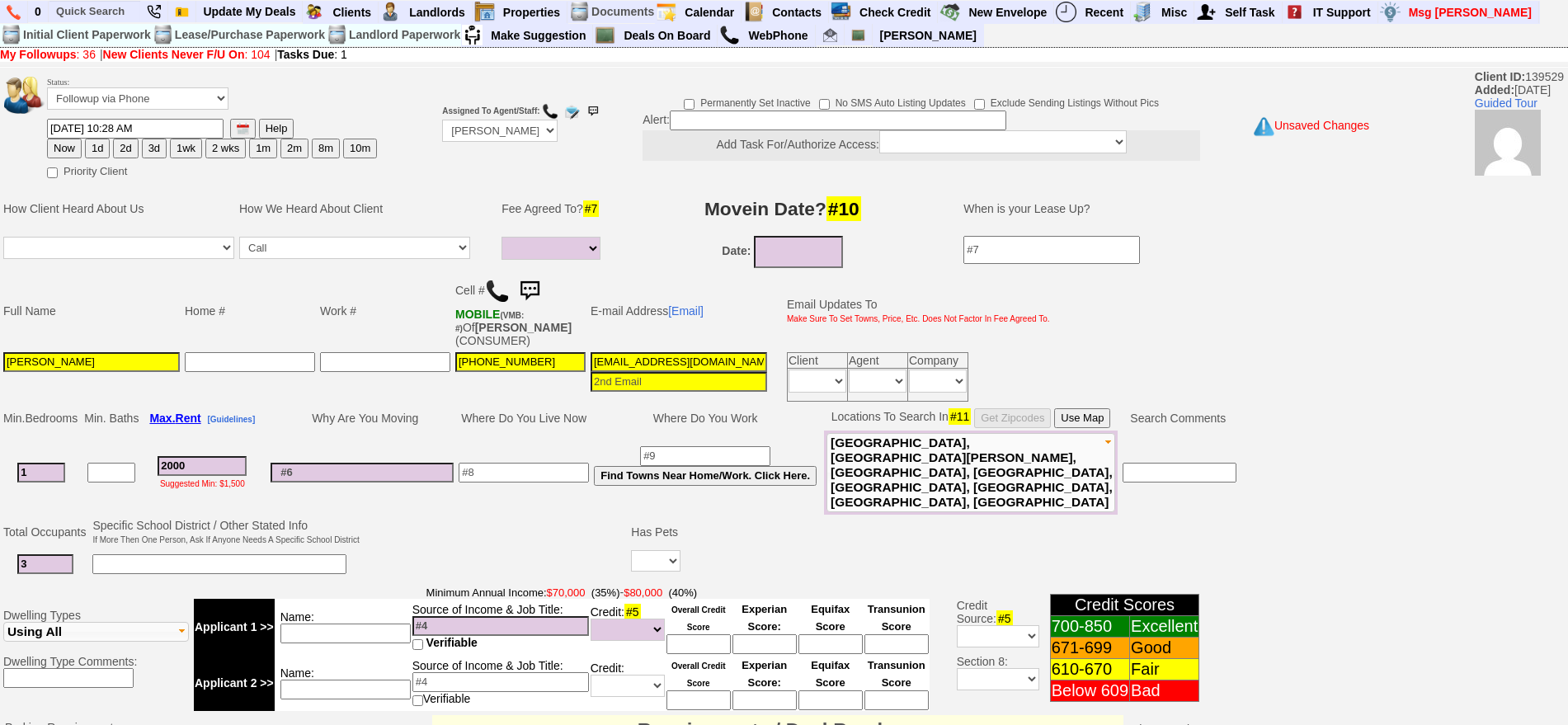
click at [368, 624] on input at bounding box center [345, 634] width 131 height 20
type input "isha"
click at [722, 120] on input at bounding box center [838, 120] width 337 height 20
type input "fu when available"
click at [435, 130] on td at bounding box center [416, 127] width 50 height 111
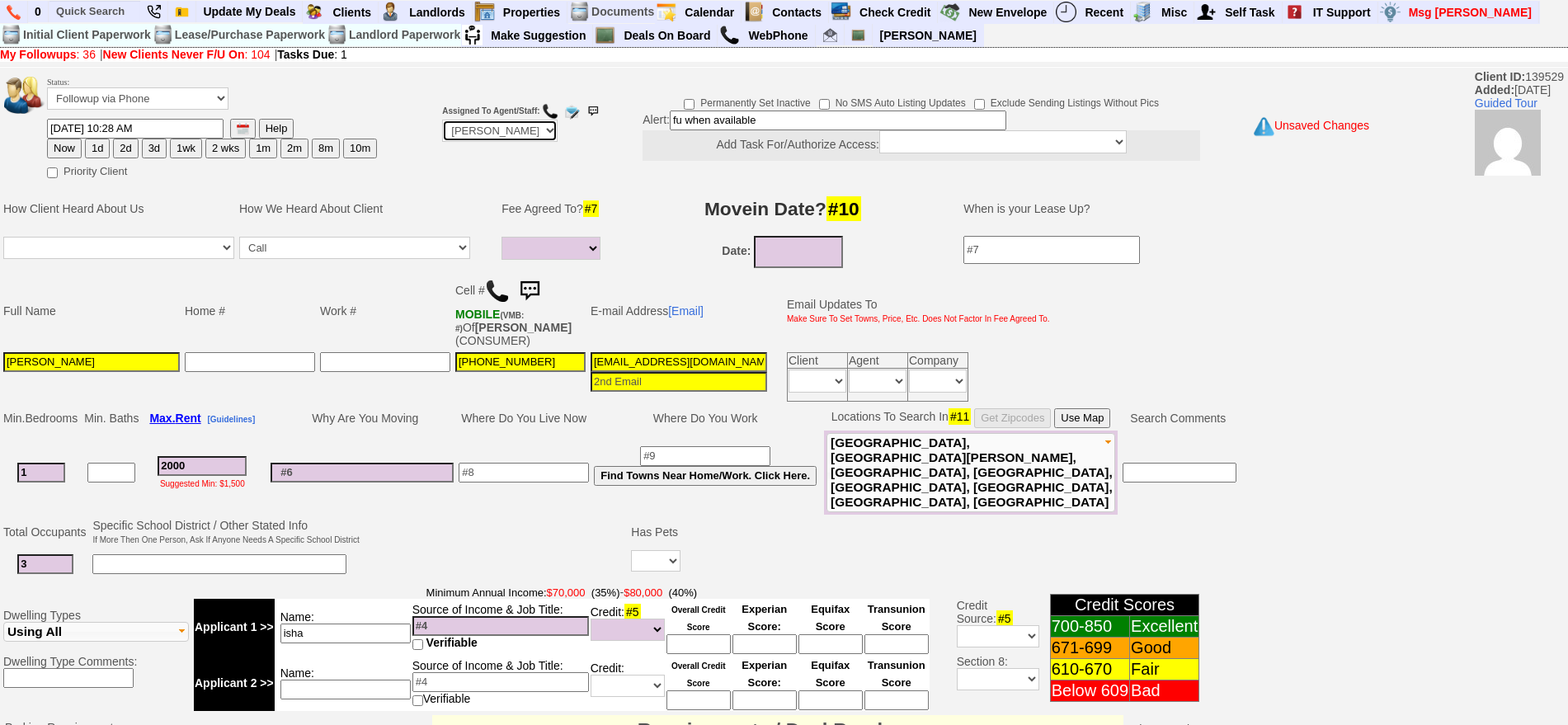
click at [457, 132] on select "Up-For-Grabs ***** STAFF ***** Bob Bruno 914-419-3579 Cristy Liberto 914-486-10…" at bounding box center [500, 131] width 115 height 22
select select "Up-For-Grabs"
click at [442, 120] on select "Up-For-Grabs ***** STAFF ***** Bob Bruno 914-419-3579 Cristy Liberto 914-486-10…" at bounding box center [500, 131] width 115 height 22
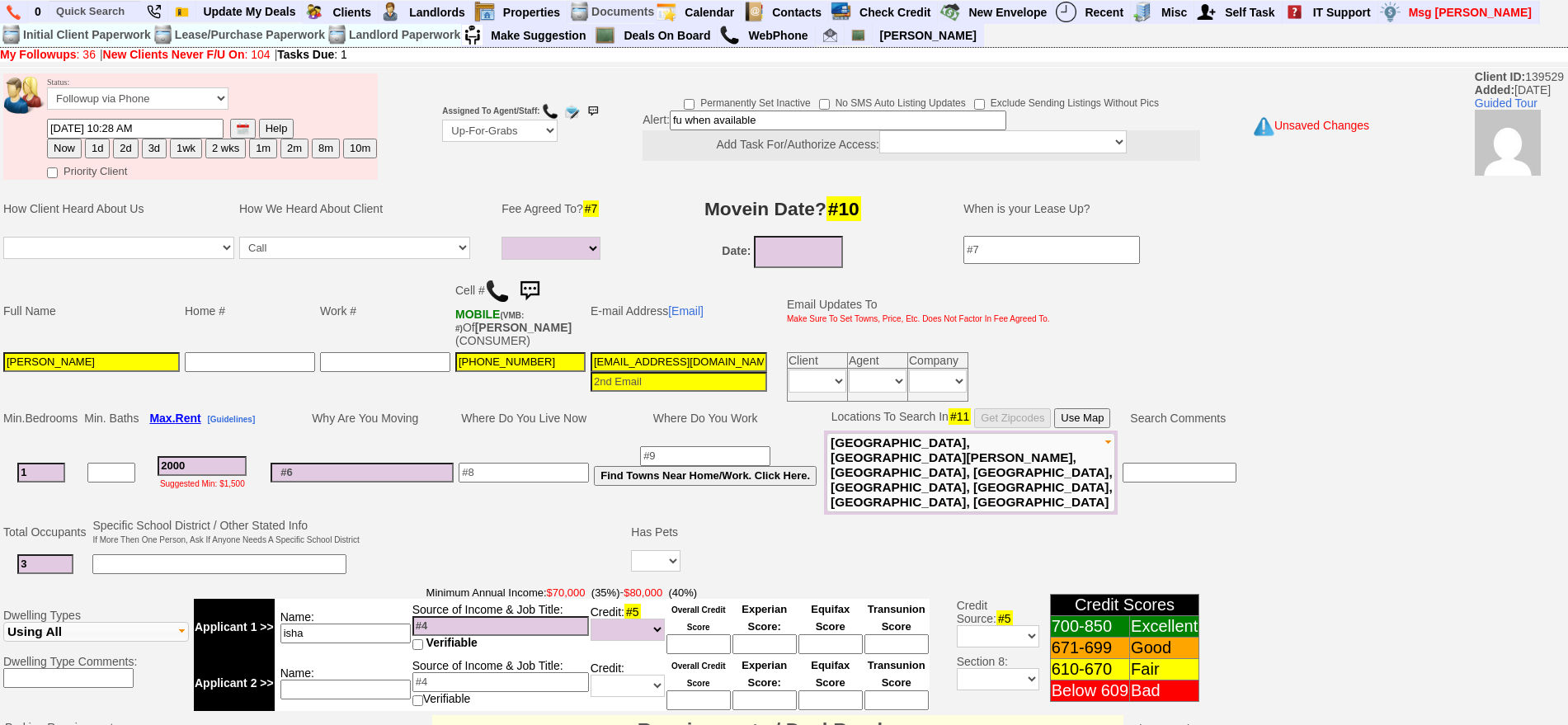
click at [415, 316] on td "Work #" at bounding box center [385, 311] width 135 height 78
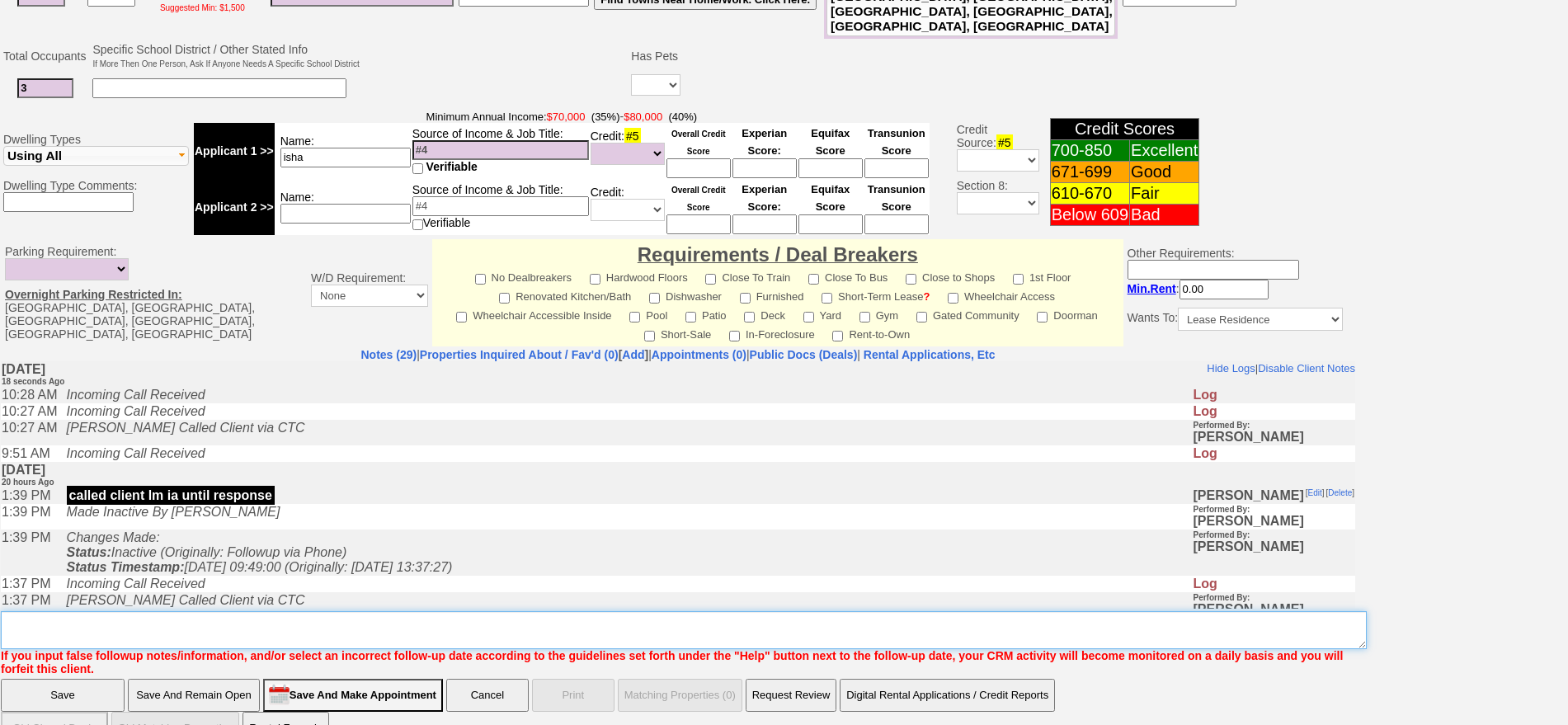
click at [800, 612] on textarea "Insert New Note Here" at bounding box center [683, 631] width 1366 height 38
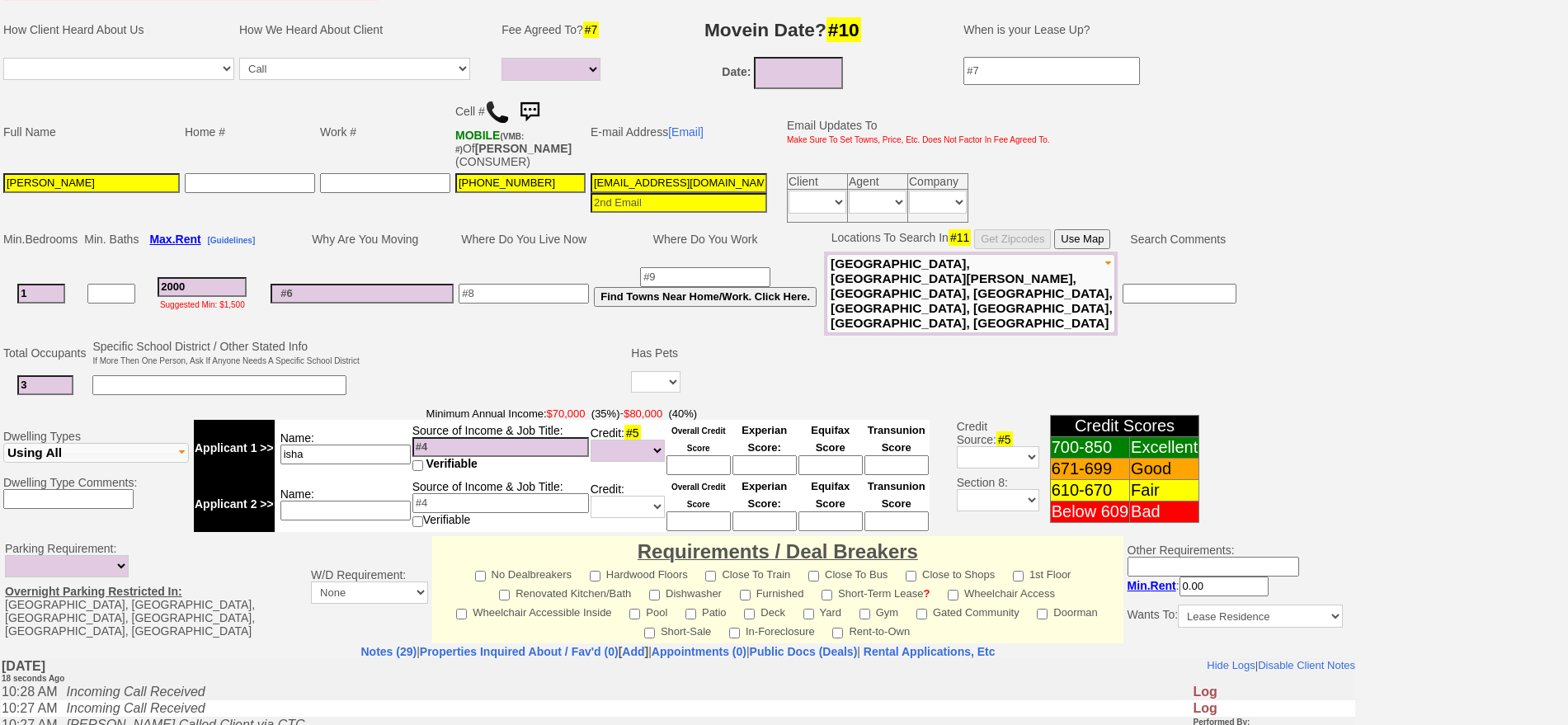
scroll to position [167, 0]
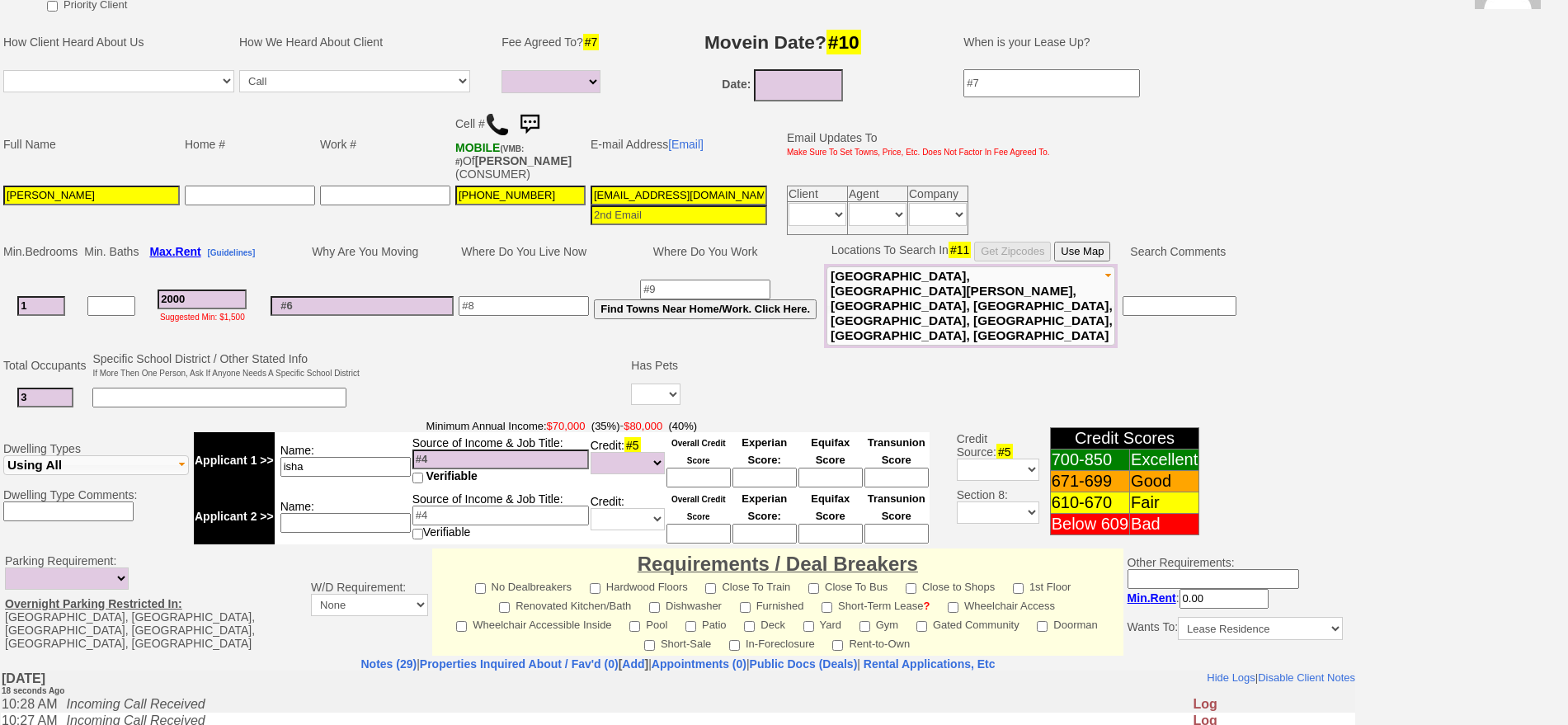
type textarea "1080"
click at [347, 457] on input "isha" at bounding box center [345, 467] width 131 height 20
click at [457, 449] on input at bounding box center [501, 459] width 177 height 20
drag, startPoint x: 368, startPoint y: 433, endPoint x: 389, endPoint y: 427, distance: 21.8
click at [389, 432] on td "Name: isha" at bounding box center [343, 460] width 137 height 56
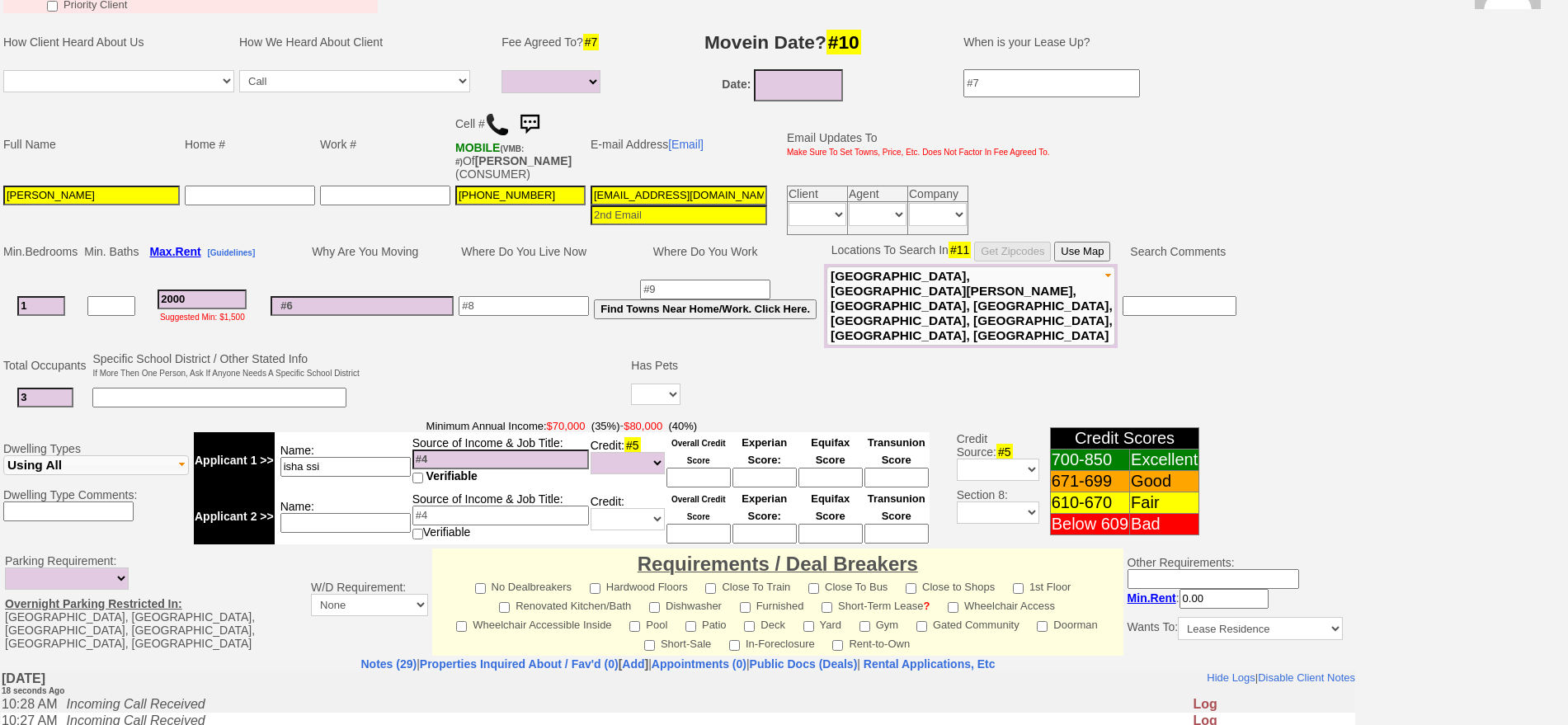
type input "isha ssi"
click at [461, 449] on input at bounding box center [501, 459] width 177 height 20
click at [487, 449] on input at bounding box center [501, 459] width 177 height 20
type input "20k"
click at [324, 514] on input at bounding box center [345, 523] width 131 height 20
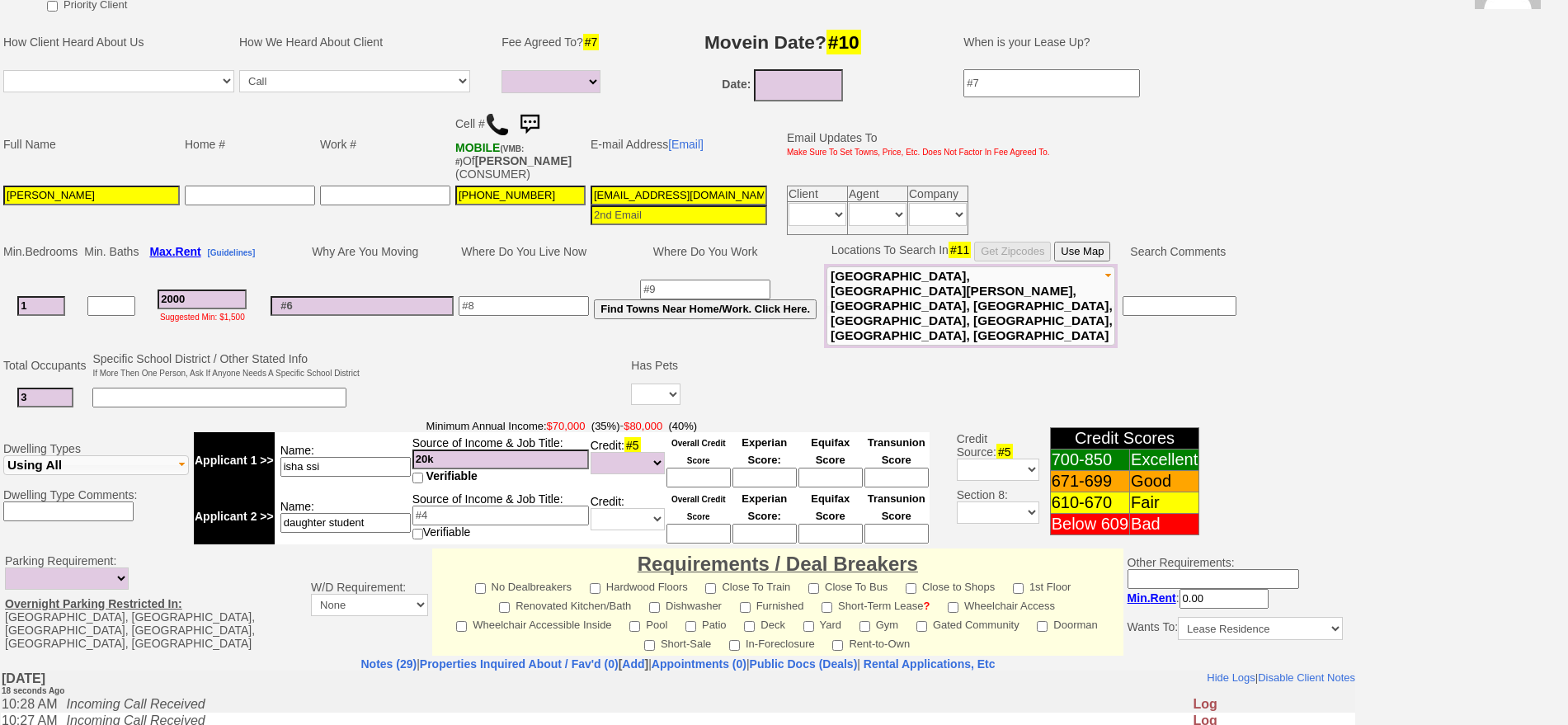
type input "daughter student"
click at [667, 185] on input "[EMAIL_ADDRESS][DOMAIN_NAME]" at bounding box center [678, 195] width 177 height 20
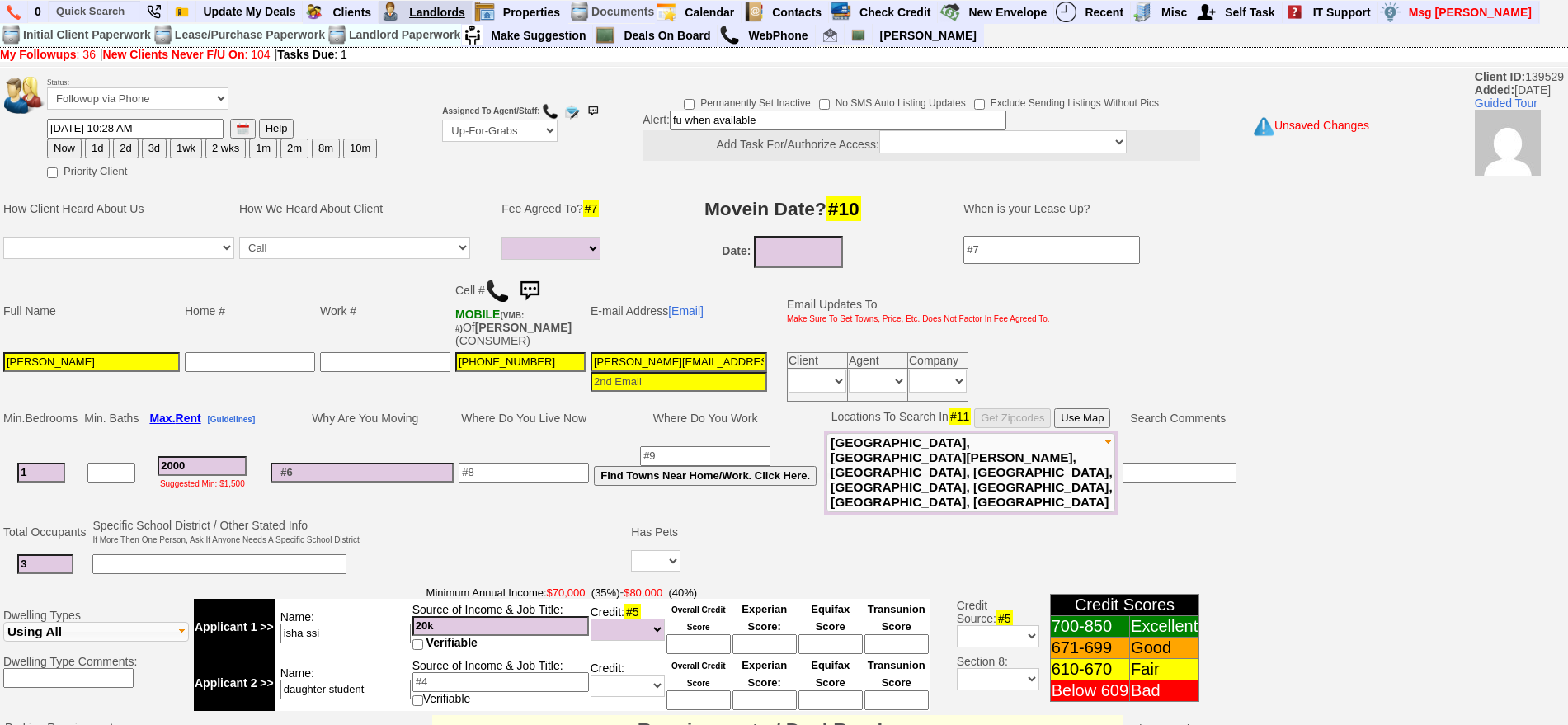
type input "burrus.j.sha@gmail.com"
drag, startPoint x: 790, startPoint y: 126, endPoint x: 524, endPoint y: 125, distance: 266.0
click at [524, 125] on tr "Status: Followup via Phone Followup via Email Followup When Section 8 Property …" at bounding box center [677, 127] width 1354 height 111
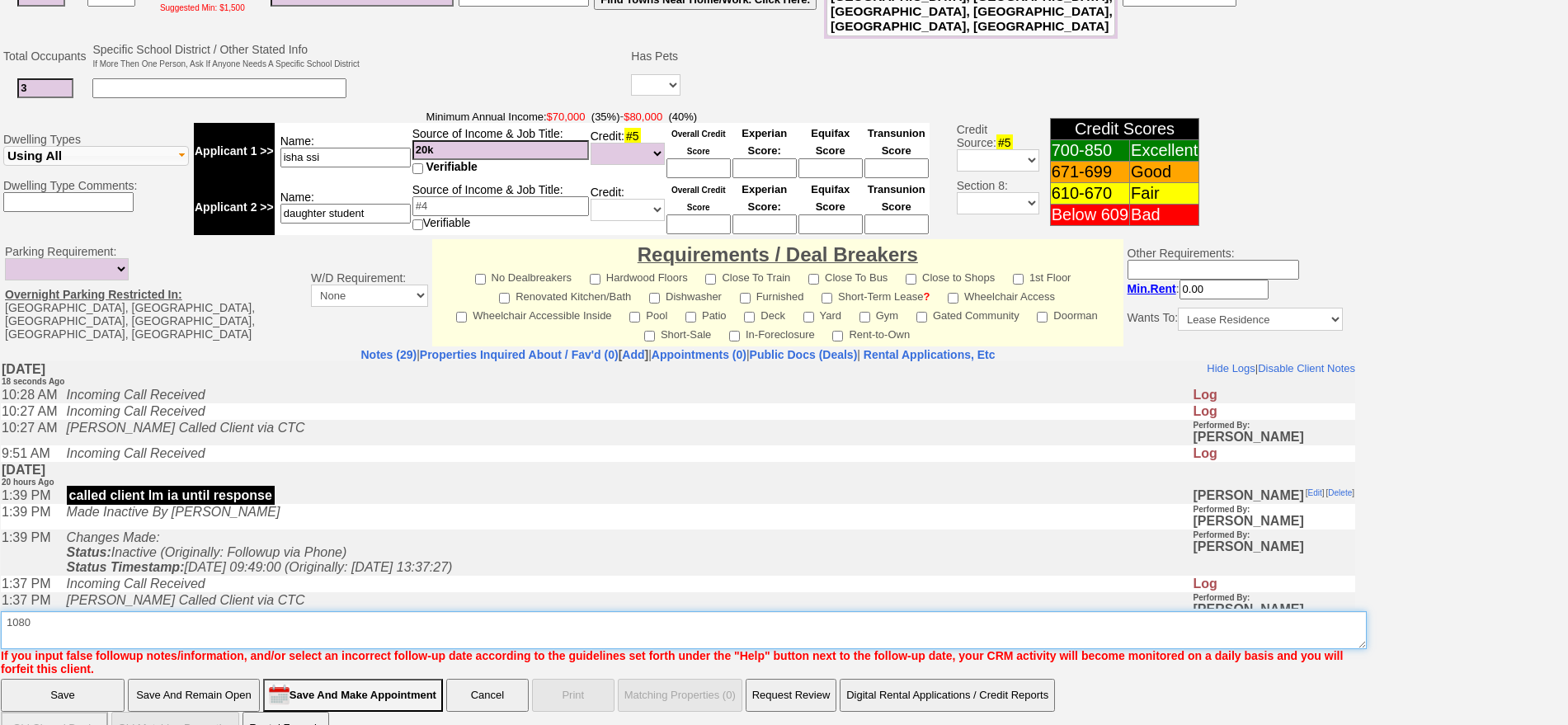
click at [510, 612] on textarea "Insert New Note Here" at bounding box center [683, 631] width 1366 height 38
paste textarea "fu when available"
drag, startPoint x: 361, startPoint y: 602, endPoint x: 0, endPoint y: 606, distance: 361.0
click at [0, 606] on td "Notes (29) | Properties Inquired About / Fav'd (0) [ Add ] | Appointments (0) |…" at bounding box center [677, 512] width 1356 height 329
type textarea "1080 fu when available"
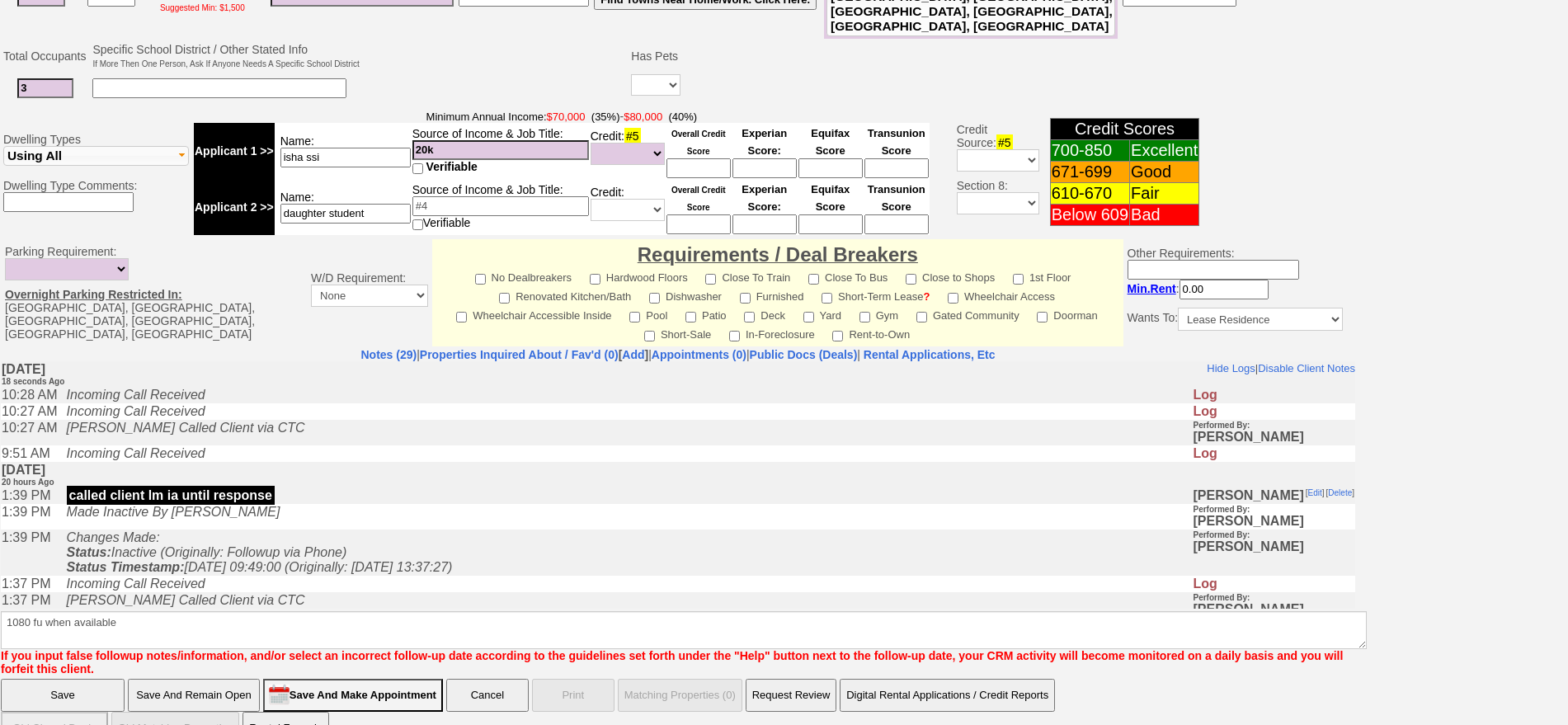
click at [64, 679] on input "Save" at bounding box center [62, 695] width 124 height 33
